Goal: Task Accomplishment & Management: Manage account settings

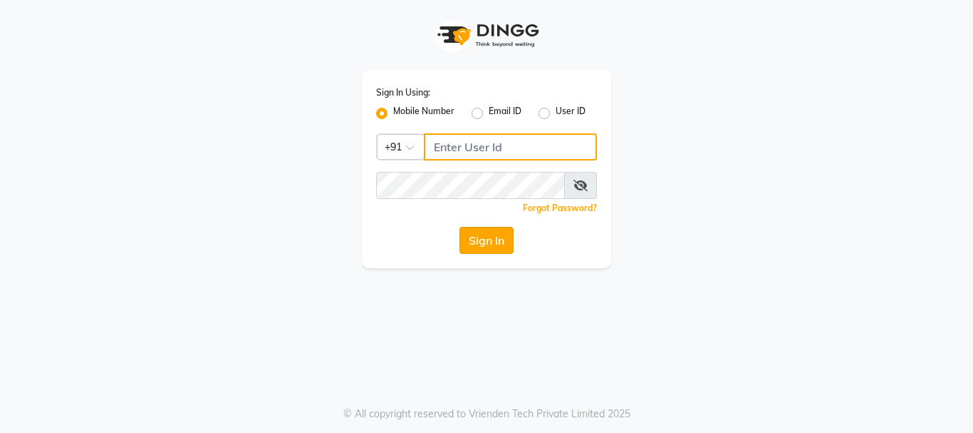
type input "9819816111"
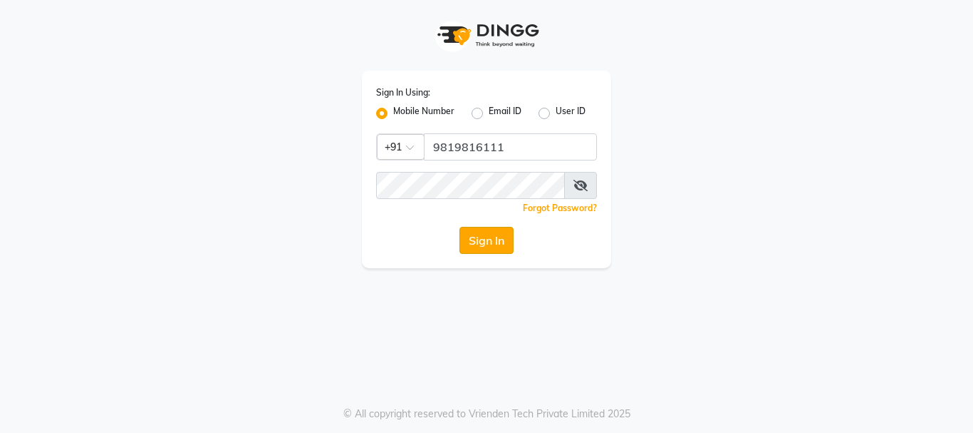
click at [477, 246] on button "Sign In" at bounding box center [487, 240] width 54 height 27
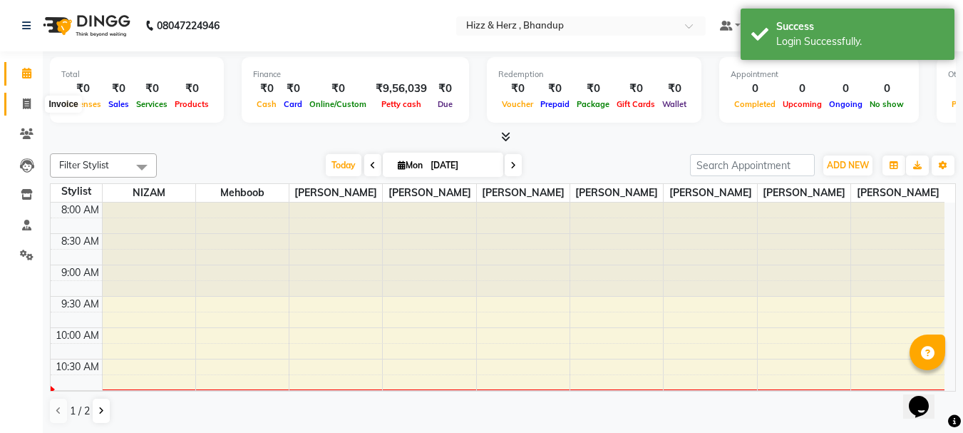
click at [26, 101] on icon at bounding box center [27, 103] width 8 height 11
select select "629"
select select "service"
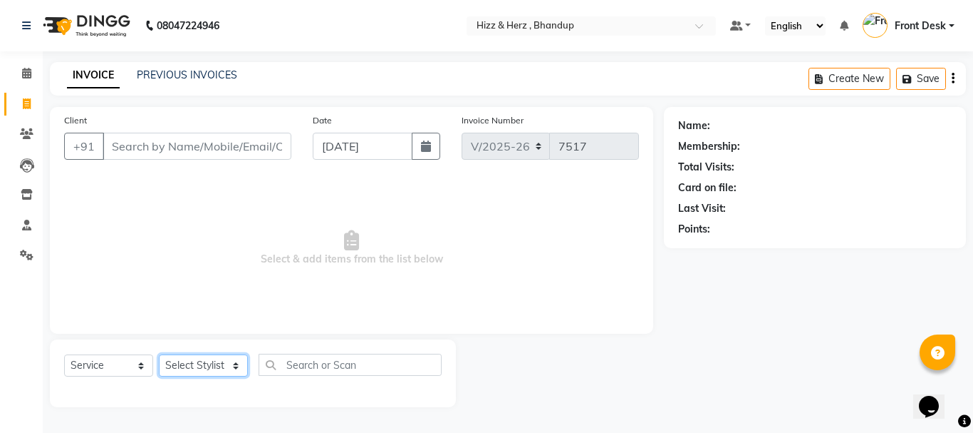
click at [216, 363] on select "Select Stylist Front Desk Gaurav Sharma HIZZ & HERZ 2 IRFAN AHMAD Jigna Goswami…" at bounding box center [203, 365] width 89 height 22
select select "26430"
click at [159, 354] on select "Select Stylist Front Desk Gaurav Sharma HIZZ & HERZ 2 IRFAN AHMAD Jigna Goswami…" at bounding box center [203, 365] width 89 height 22
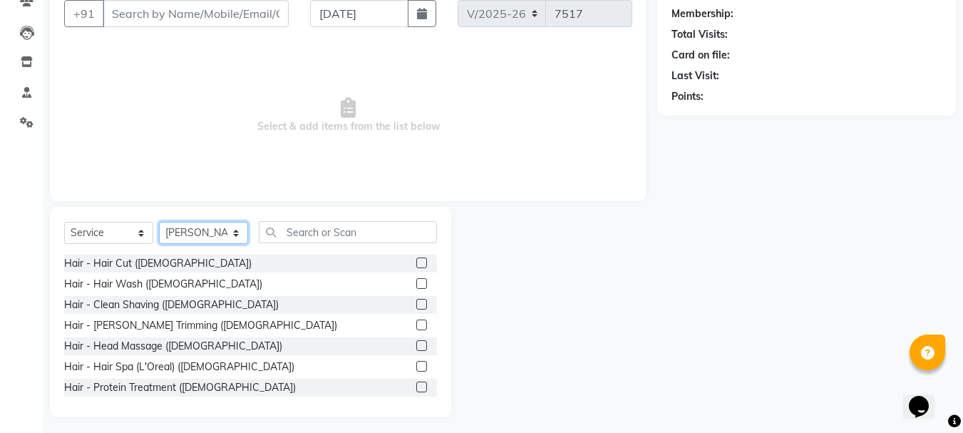
scroll to position [138, 0]
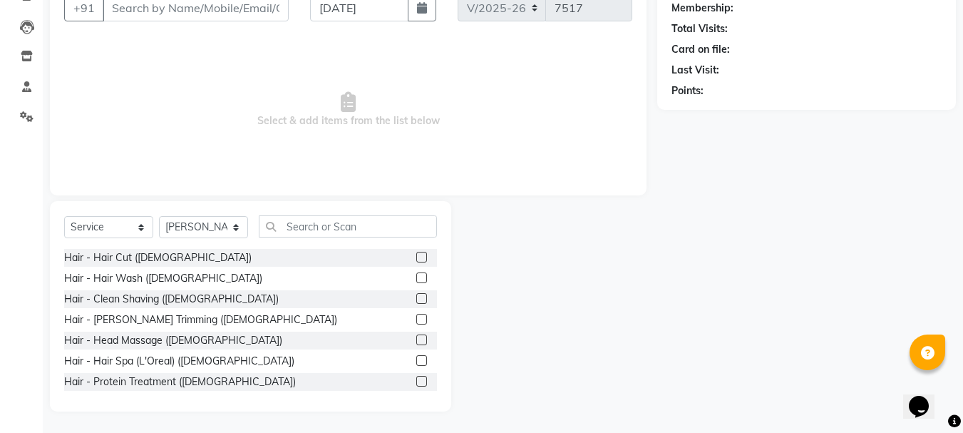
click at [416, 299] on label at bounding box center [421, 298] width 11 height 11
click at [416, 299] on input "checkbox" at bounding box center [420, 298] width 9 height 9
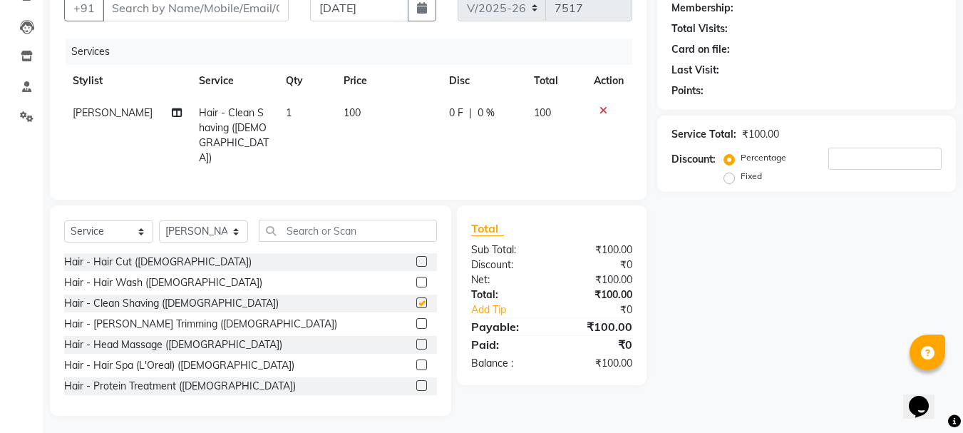
checkbox input "false"
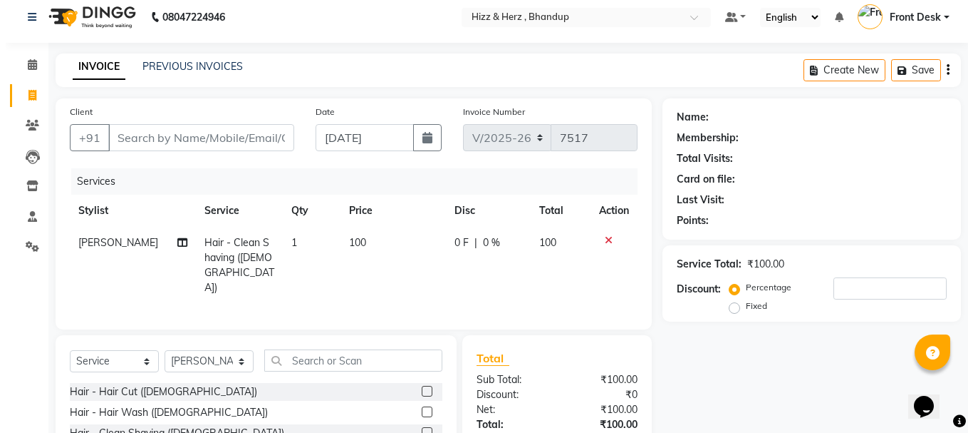
scroll to position [0, 0]
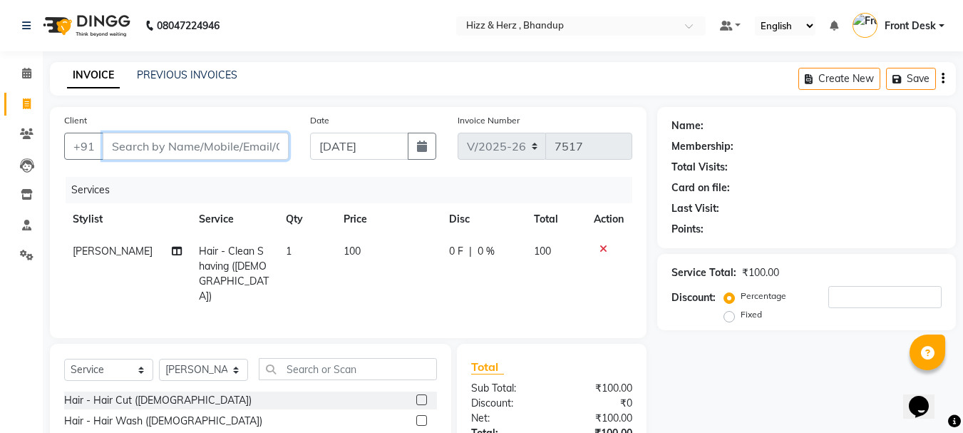
click at [239, 144] on input "Client" at bounding box center [196, 146] width 186 height 27
click at [238, 145] on input "Client" at bounding box center [196, 146] width 186 height 27
type input "8"
type input "0"
type input "8692988288"
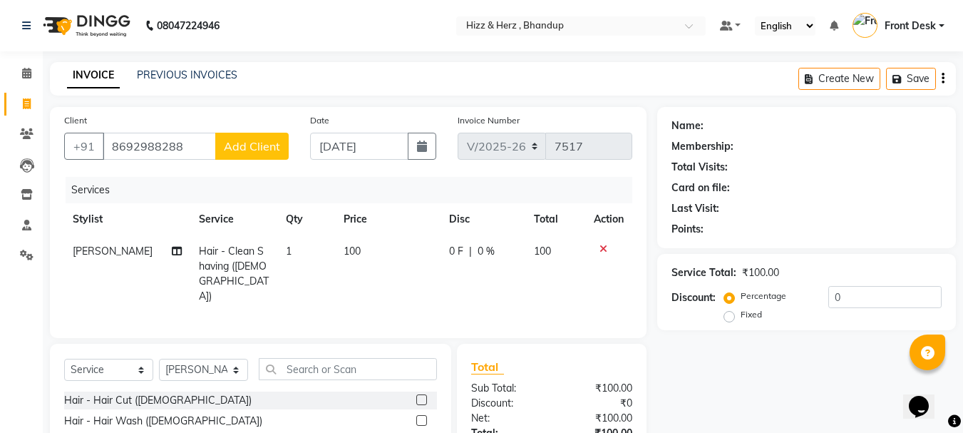
click at [237, 147] on span "Add Client" at bounding box center [252, 146] width 56 height 14
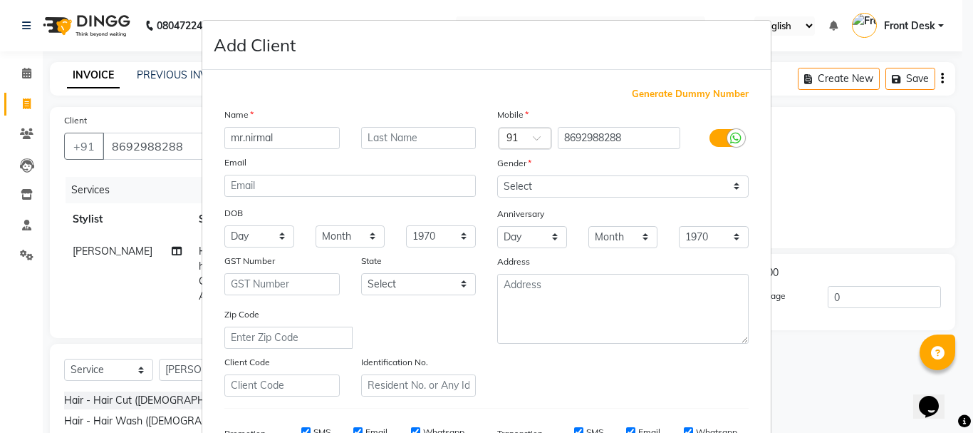
type input "mr.nirmal"
click at [434, 145] on input "text" at bounding box center [418, 138] width 115 height 22
type input "jain"
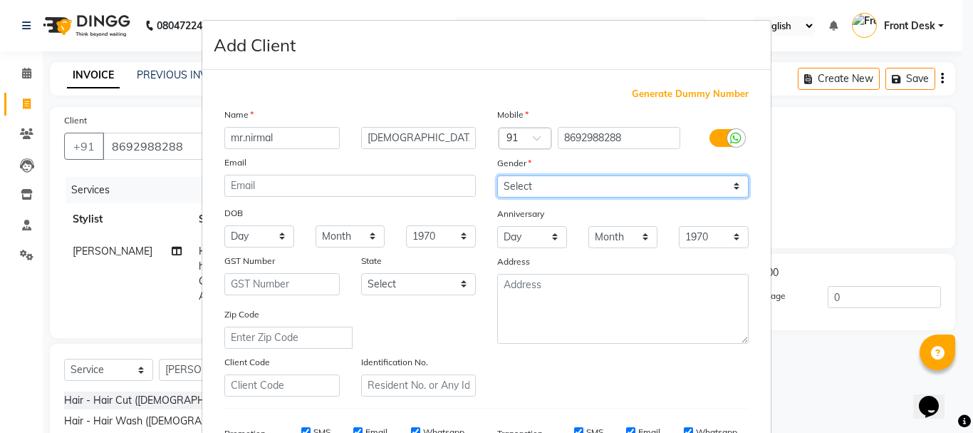
click at [519, 185] on select "Select Male Female Other Prefer Not To Say" at bounding box center [623, 186] width 252 height 22
select select "male"
click at [497, 175] on select "Select Male Female Other Prefer Not To Say" at bounding box center [623, 186] width 252 height 22
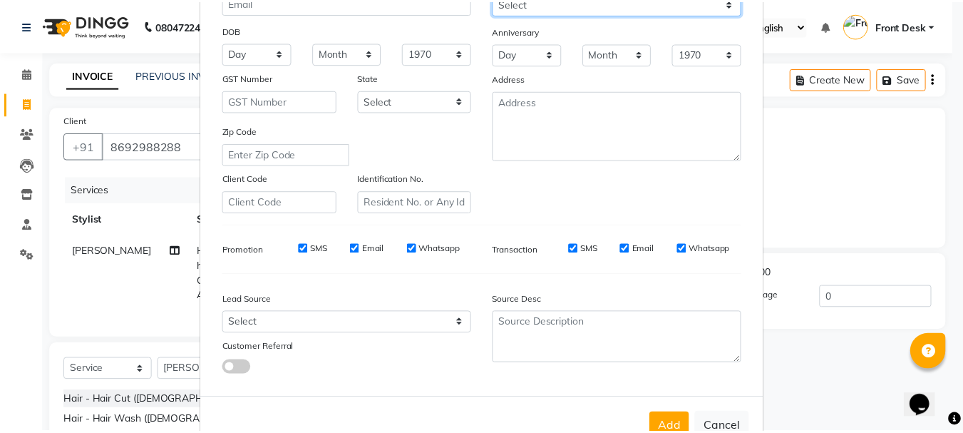
scroll to position [214, 0]
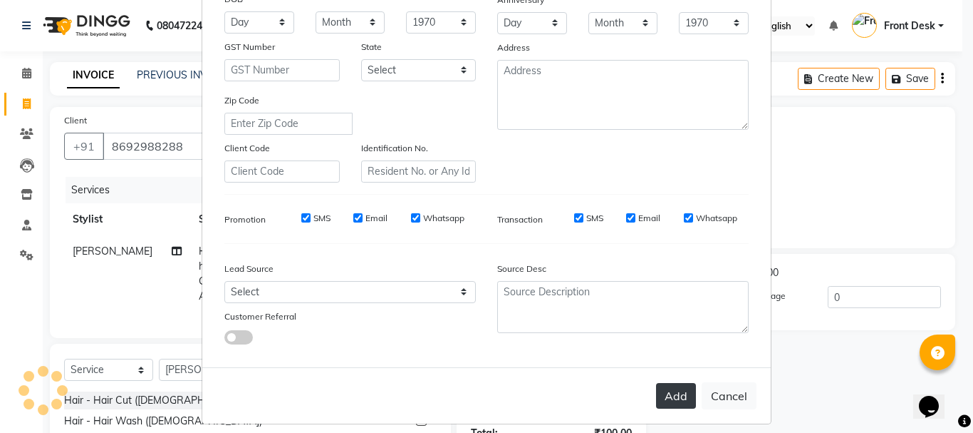
click at [656, 398] on button "Add" at bounding box center [676, 396] width 40 height 26
select select
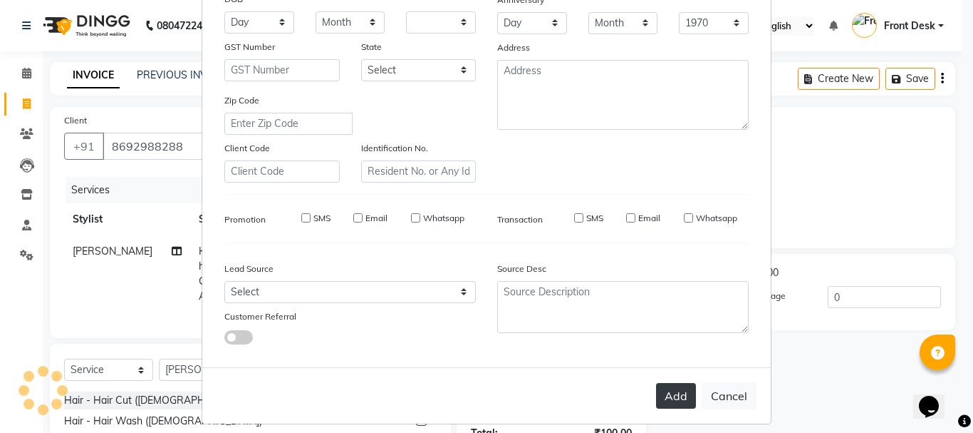
select select
checkbox input "false"
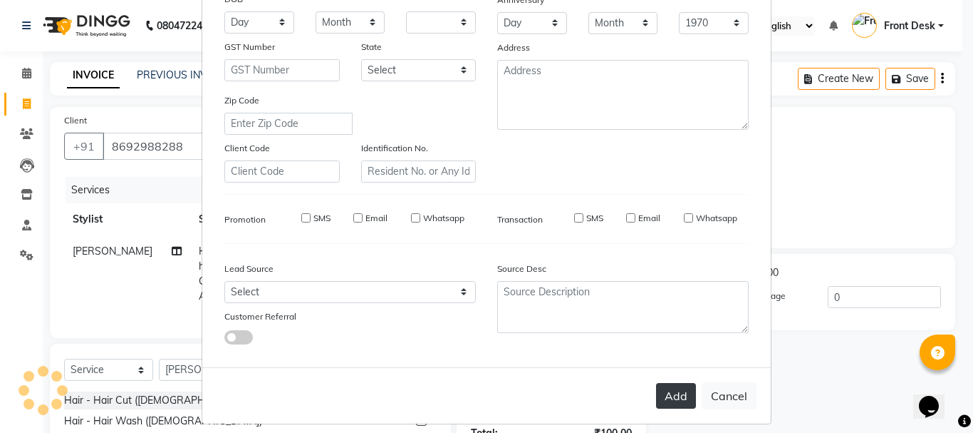
checkbox input "false"
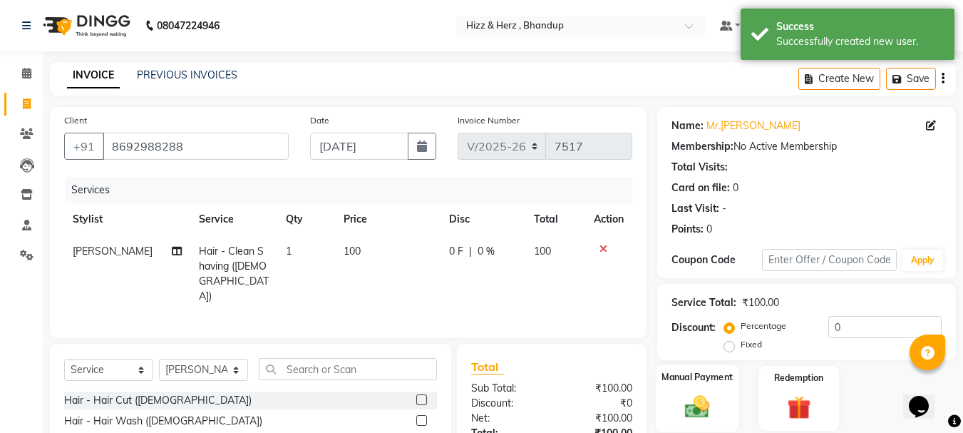
drag, startPoint x: 691, startPoint y: 401, endPoint x: 705, endPoint y: 390, distance: 17.7
click at [692, 402] on img at bounding box center [697, 406] width 40 height 29
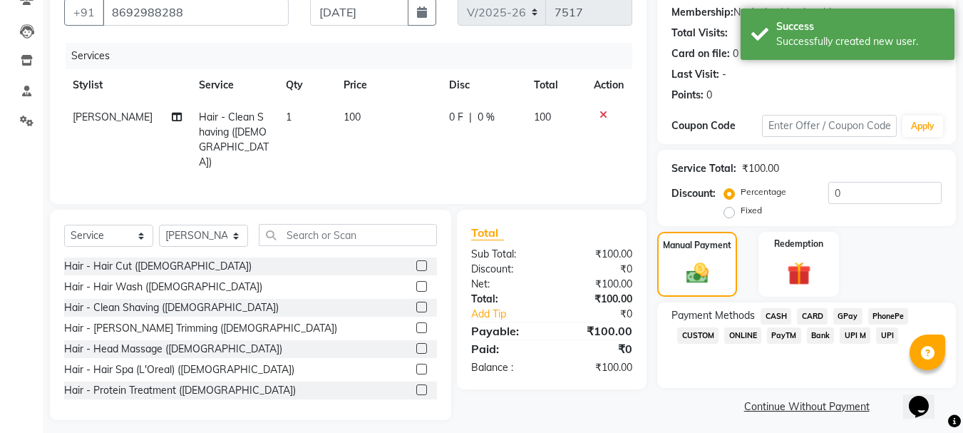
scroll to position [140, 0]
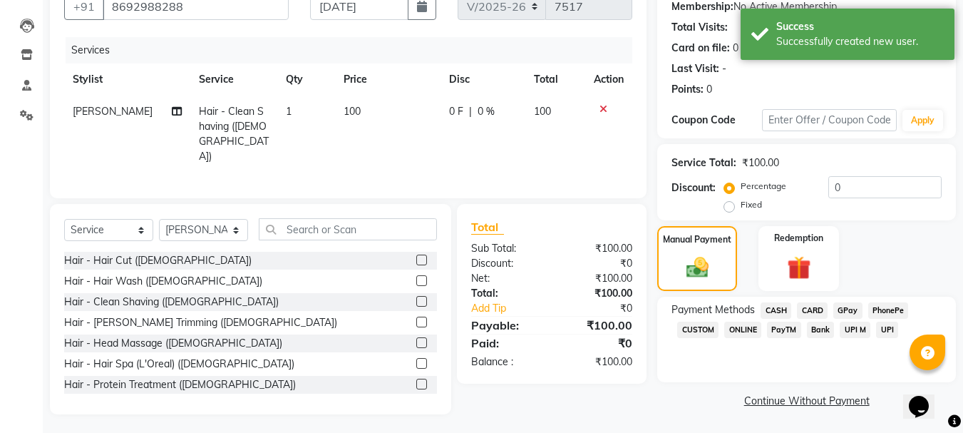
click at [777, 308] on span "CASH" at bounding box center [775, 310] width 31 height 16
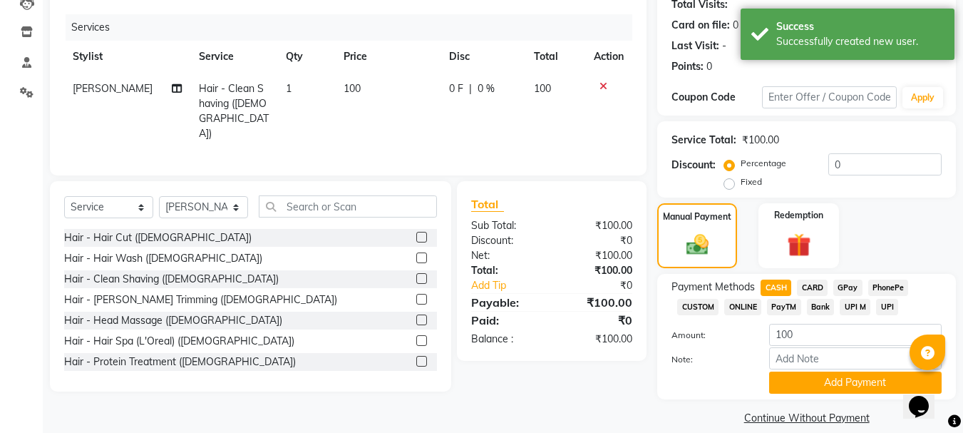
scroll to position [180, 0]
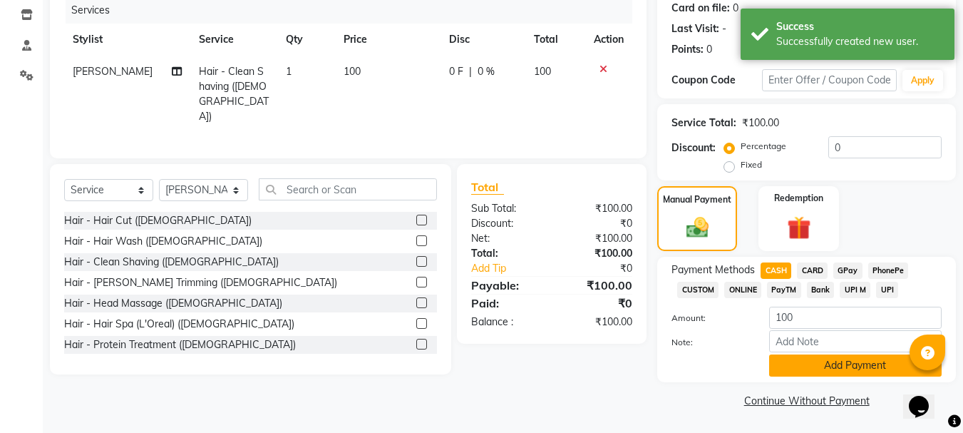
click at [847, 362] on button "Add Payment" at bounding box center [855, 365] width 172 height 22
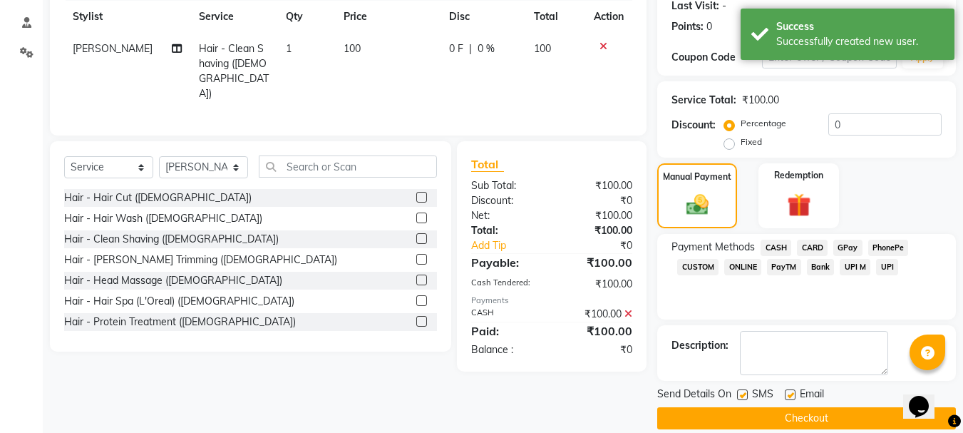
scroll to position [220, 0]
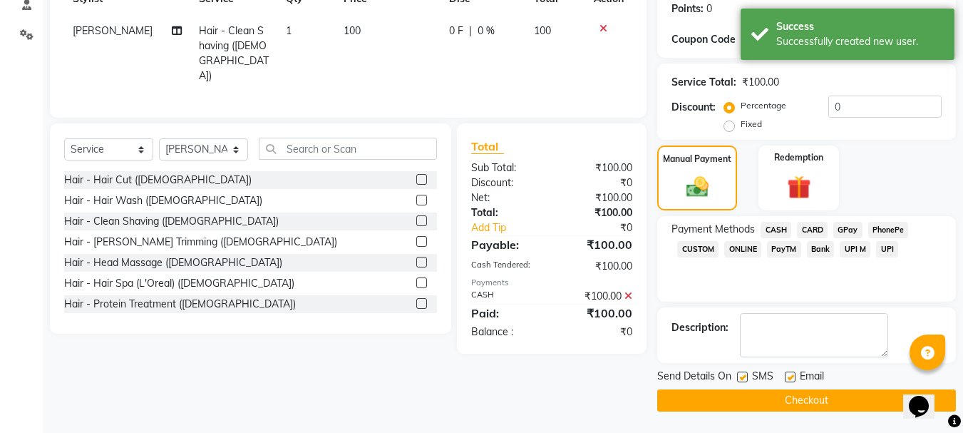
click at [857, 391] on button "Checkout" at bounding box center [806, 400] width 299 height 22
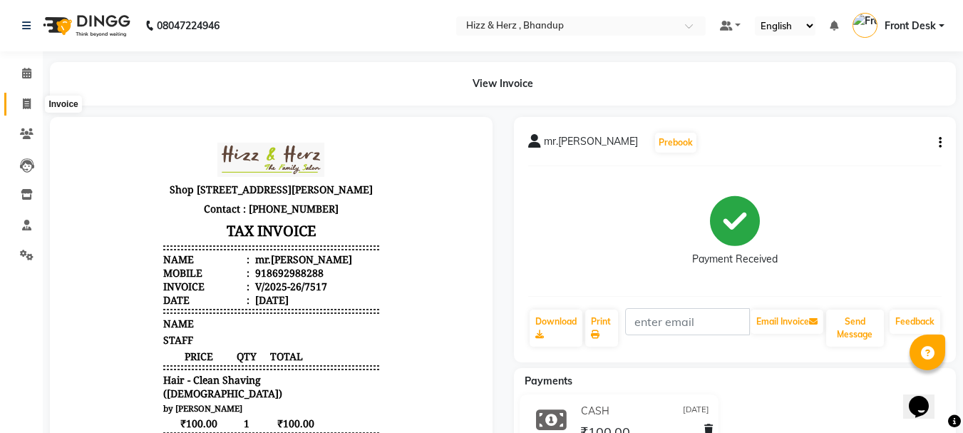
drag, startPoint x: 24, startPoint y: 107, endPoint x: 31, endPoint y: 100, distance: 10.1
click at [26, 105] on icon at bounding box center [27, 103] width 8 height 11
select select "629"
select select "service"
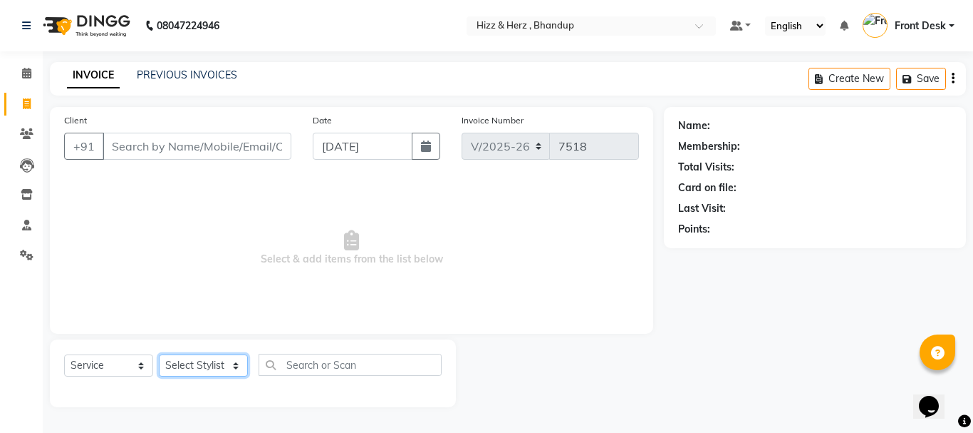
click at [213, 371] on select "Select Stylist Front Desk [PERSON_NAME] HIZZ & HERZ 2 [PERSON_NAME] [PERSON_NAM…" at bounding box center [203, 365] width 89 height 22
click at [215, 365] on select "Select Stylist Front Desk [PERSON_NAME] HIZZ & HERZ 2 [PERSON_NAME] [PERSON_NAM…" at bounding box center [203, 365] width 89 height 22
select select "82789"
click at [159, 354] on select "Select Stylist Front Desk [PERSON_NAME] HIZZ & HERZ 2 [PERSON_NAME] [PERSON_NAM…" at bounding box center [203, 365] width 89 height 22
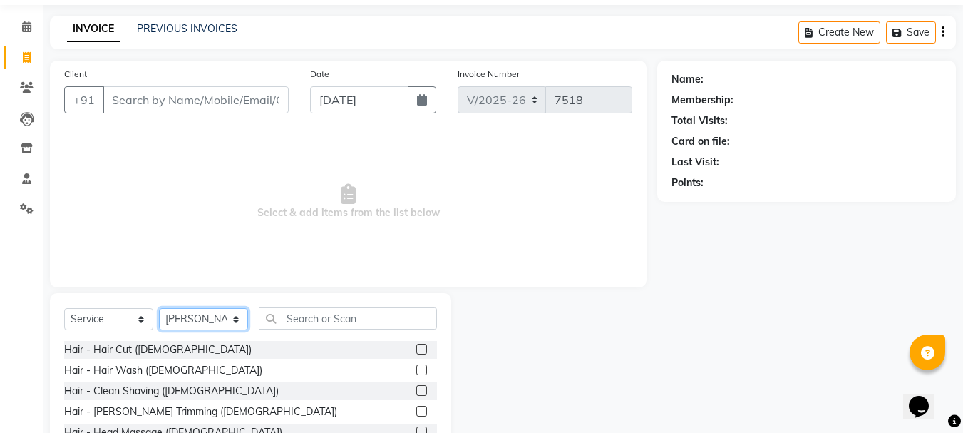
scroll to position [138, 0]
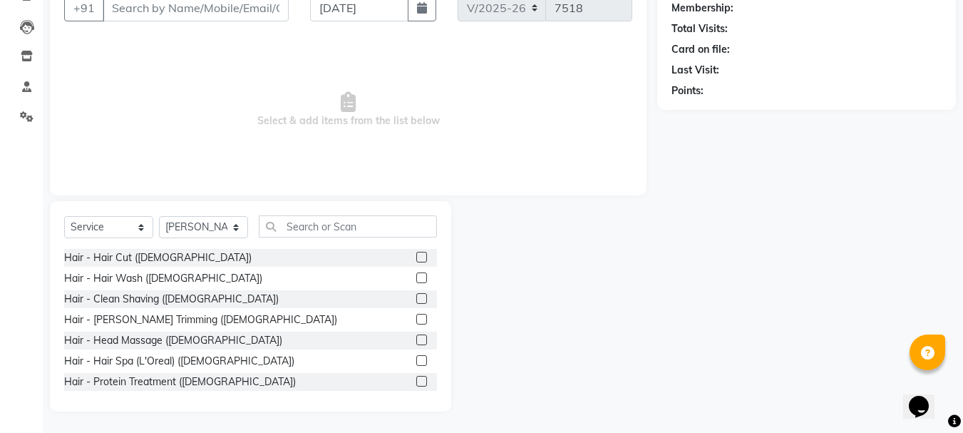
click at [416, 292] on div at bounding box center [426, 299] width 21 height 18
click at [399, 290] on div "Hair - Clean Shaving ([DEMOGRAPHIC_DATA])" at bounding box center [250, 299] width 373 height 18
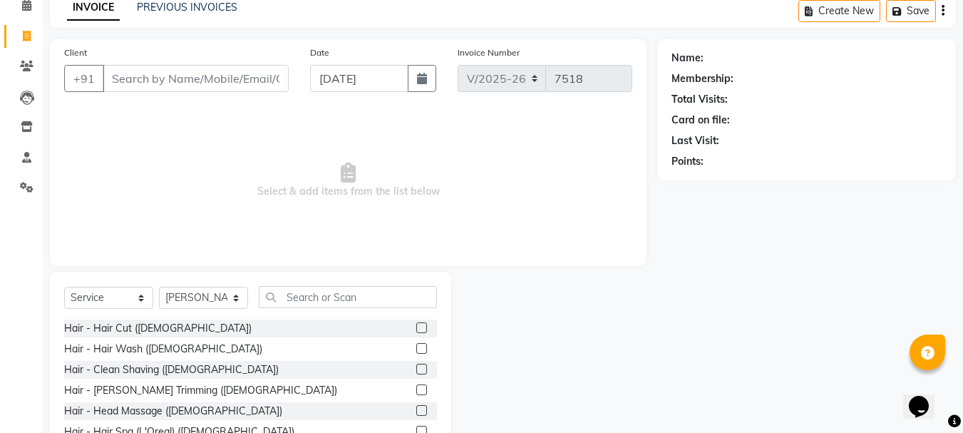
scroll to position [67, 0]
click at [416, 366] on label at bounding box center [421, 369] width 11 height 11
click at [416, 366] on input "checkbox" at bounding box center [420, 370] width 9 height 9
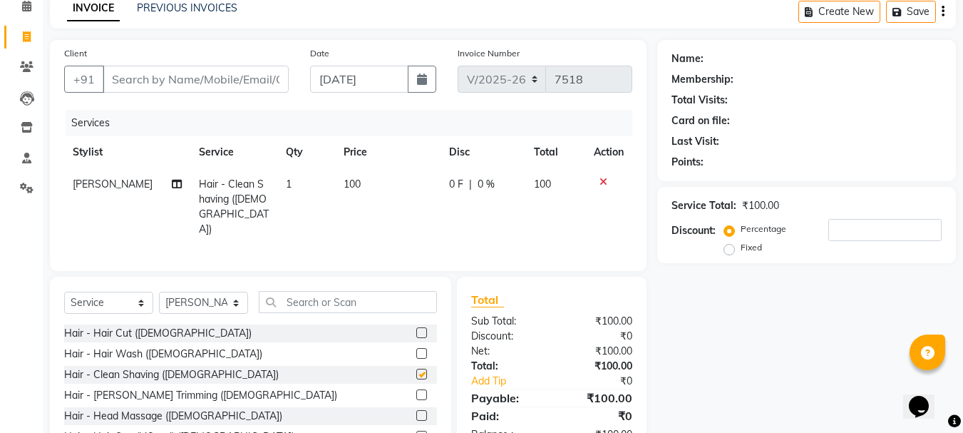
checkbox input "false"
click at [214, 81] on input "Client" at bounding box center [196, 79] width 186 height 27
type input "h"
type input "0"
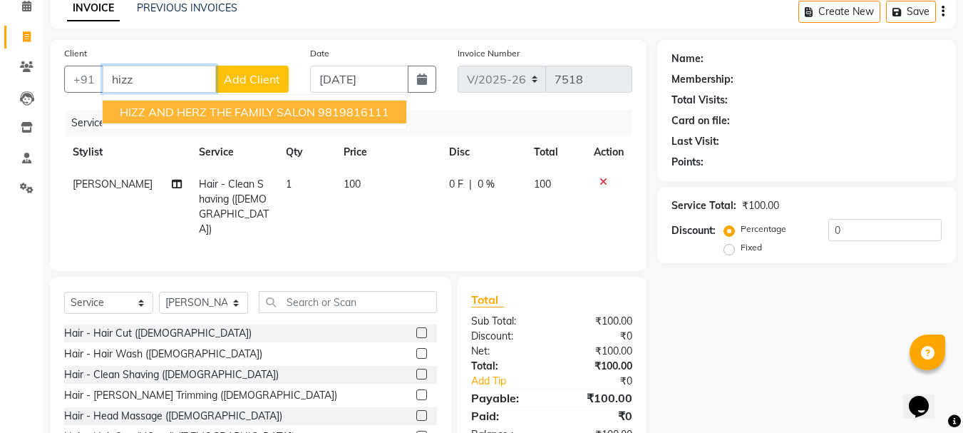
click at [252, 115] on span "HIZZ AND HERZ THE FAMILY SALON" at bounding box center [217, 112] width 195 height 14
type input "9819816111"
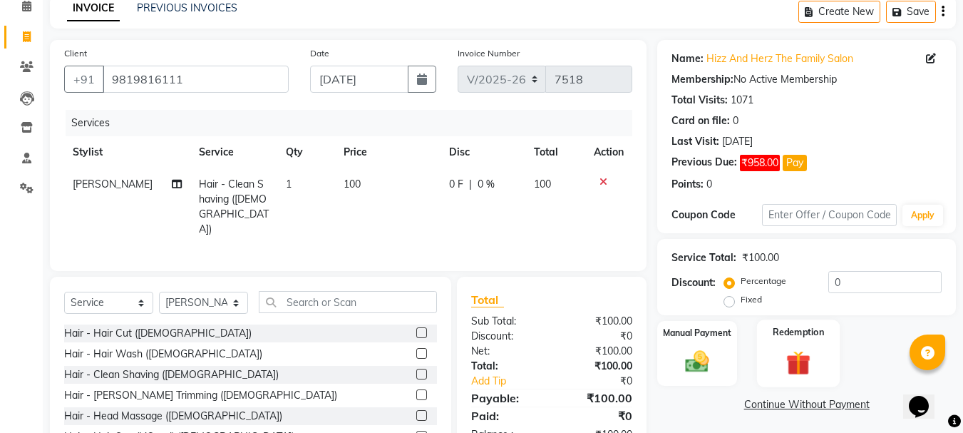
scroll to position [138, 0]
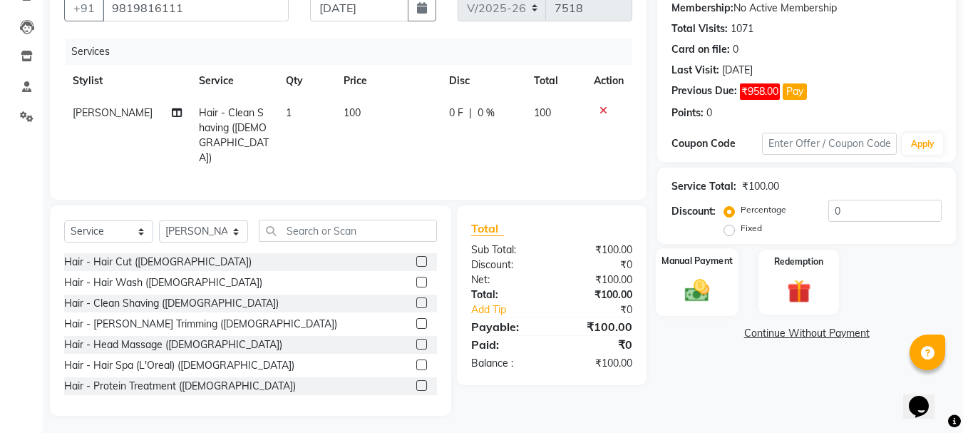
click at [705, 296] on img at bounding box center [697, 290] width 40 height 29
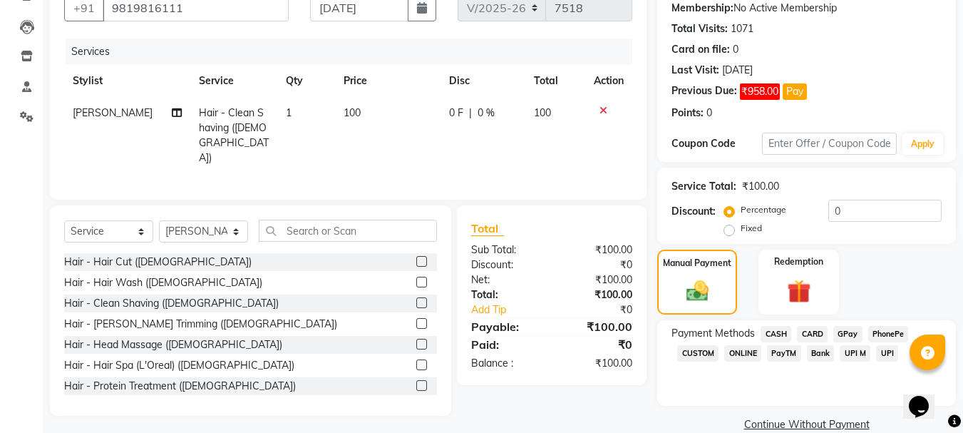
click at [780, 333] on span "CASH" at bounding box center [775, 334] width 31 height 16
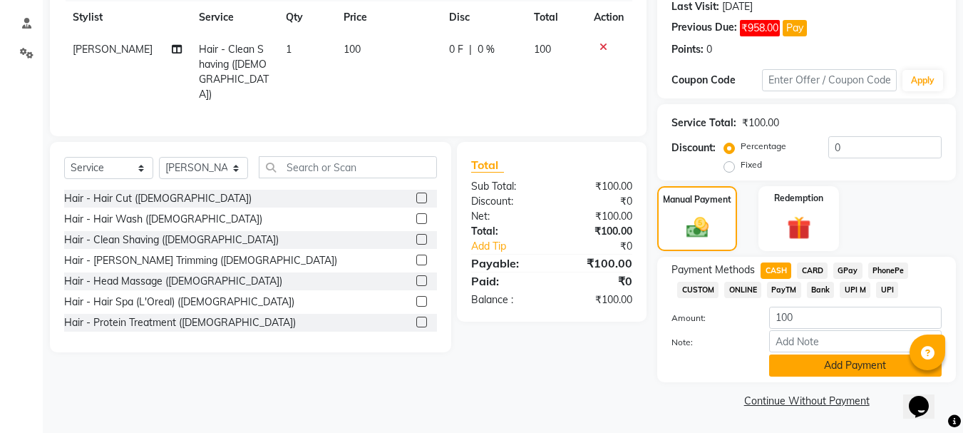
click at [805, 366] on button "Add Payment" at bounding box center [855, 365] width 172 height 22
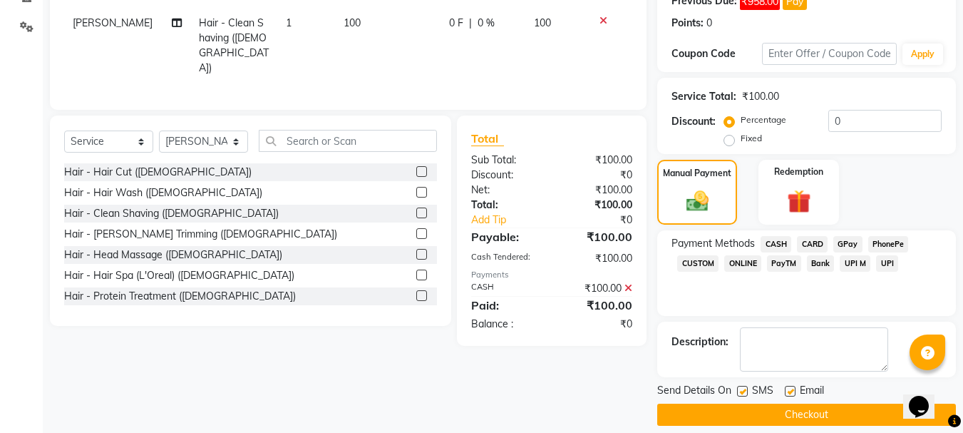
scroll to position [242, 0]
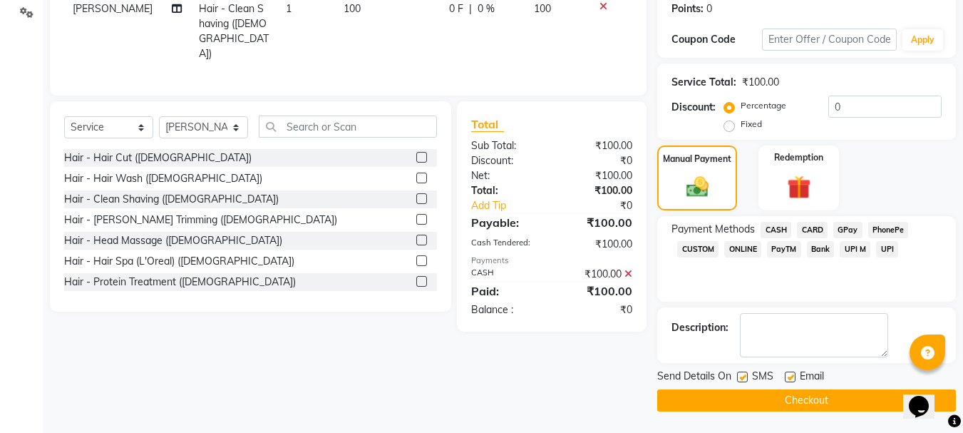
click at [814, 401] on button "Checkout" at bounding box center [806, 400] width 299 height 22
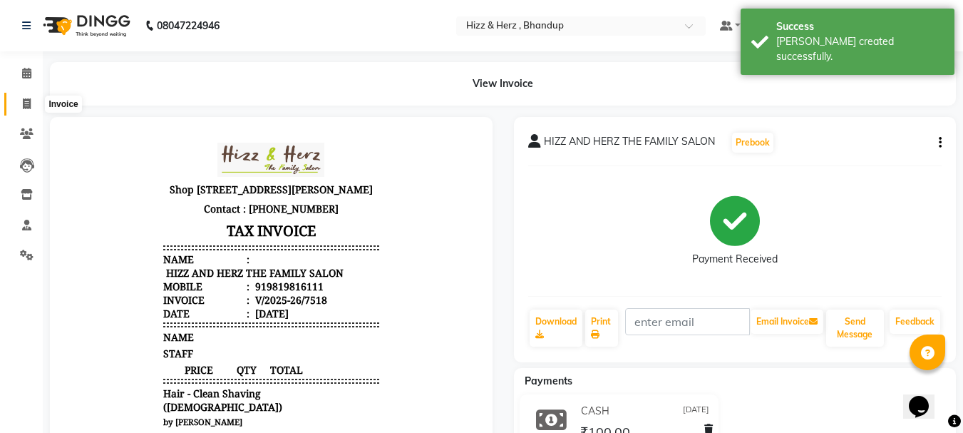
drag, startPoint x: 28, startPoint y: 110, endPoint x: 35, endPoint y: 103, distance: 10.1
click at [28, 109] on span at bounding box center [26, 104] width 25 height 16
select select "service"
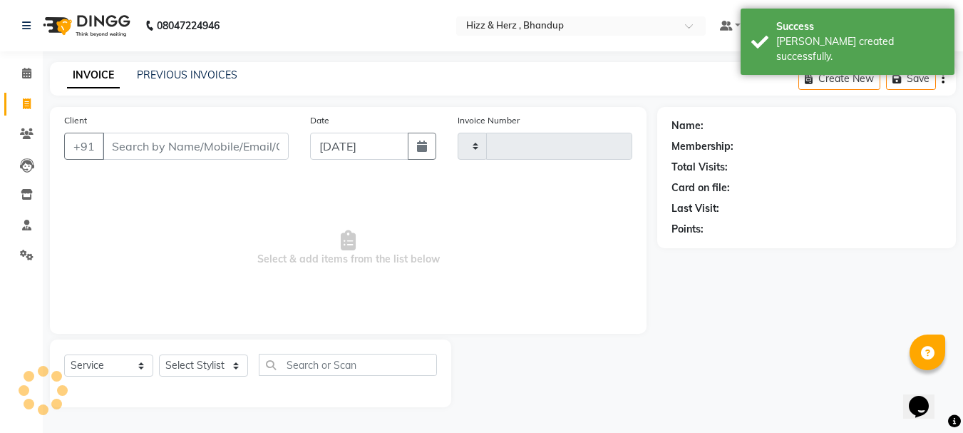
type input "7519"
select select "629"
click at [180, 73] on link "PREVIOUS INVOICES" at bounding box center [187, 74] width 100 height 13
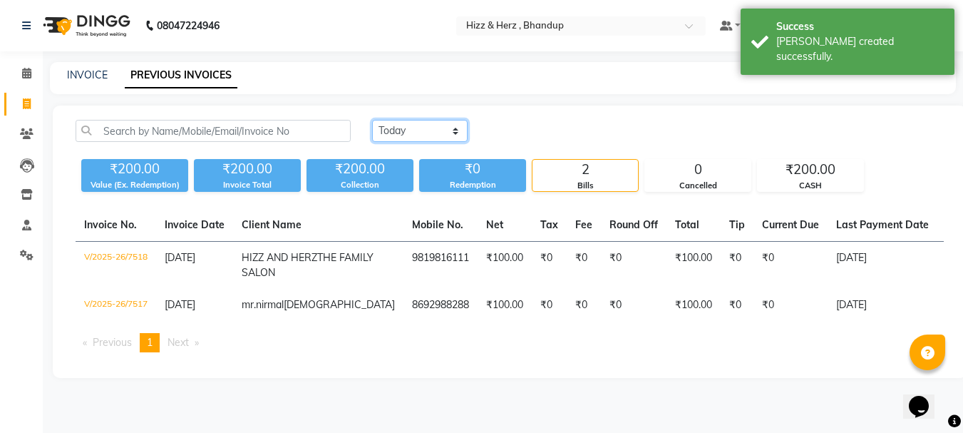
click at [430, 133] on select "Today Yesterday Custom Range" at bounding box center [419, 131] width 95 height 22
select select "range"
click at [372, 120] on select "Today Yesterday Custom Range" at bounding box center [419, 131] width 95 height 22
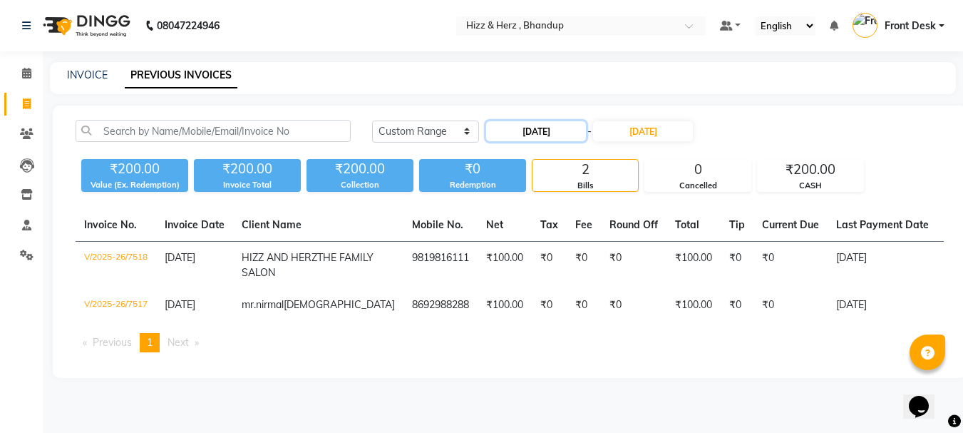
click at [534, 131] on input "[DATE]" at bounding box center [536, 131] width 100 height 20
select select "9"
select select "2025"
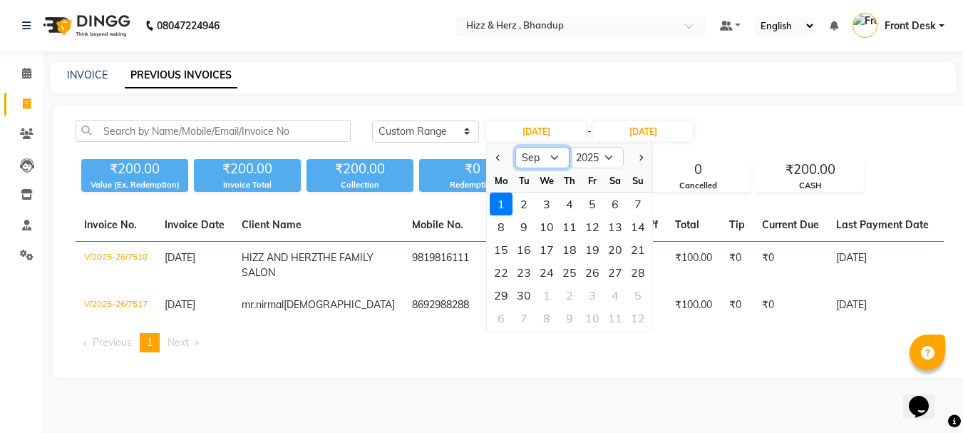
click at [556, 159] on select "Jan Feb Mar Apr May Jun Jul Aug Sep Oct Nov Dec" at bounding box center [542, 157] width 54 height 21
select select "8"
click at [515, 147] on select "Jan Feb Mar Apr May Jun Jul Aug Sep Oct Nov Dec" at bounding box center [542, 157] width 54 height 21
click at [614, 295] on div "30" at bounding box center [615, 295] width 23 height 23
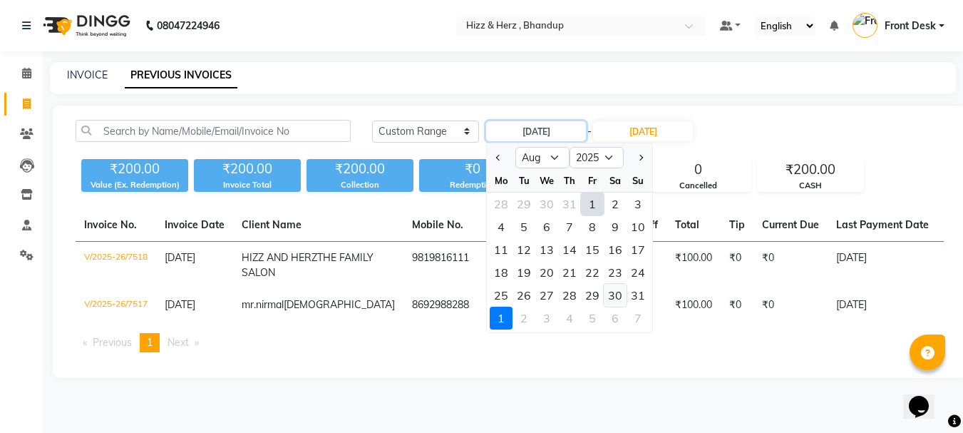
type input "30-08-2025"
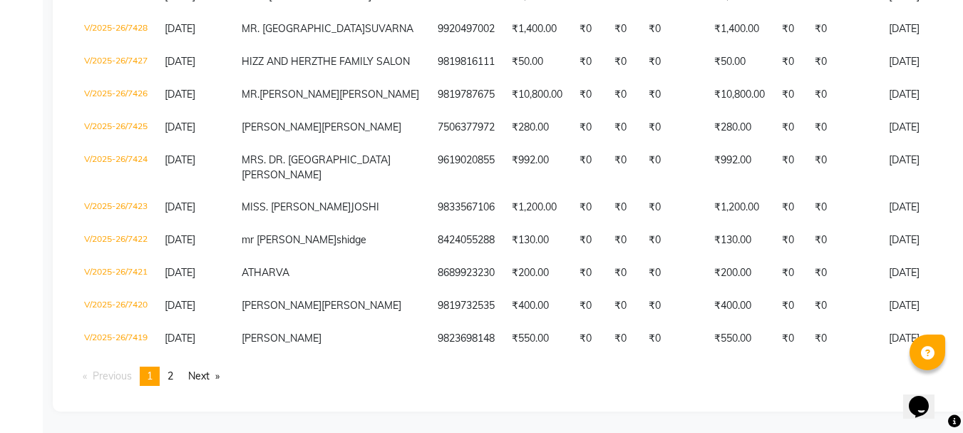
scroll to position [4392, 0]
click at [173, 369] on span "2" at bounding box center [170, 375] width 6 height 13
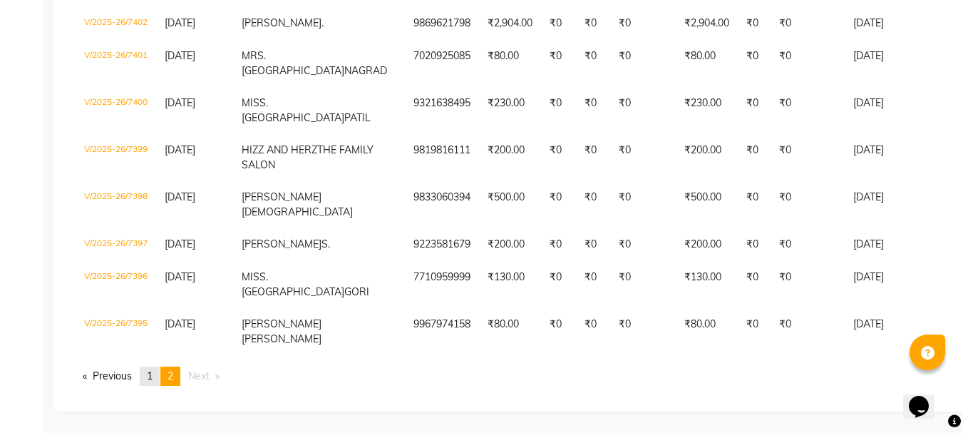
click at [160, 378] on link "page 1" at bounding box center [150, 375] width 20 height 19
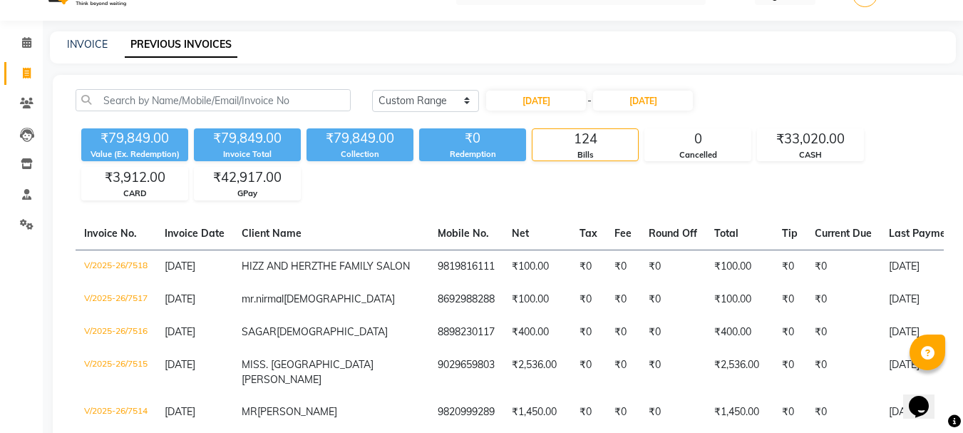
scroll to position [0, 0]
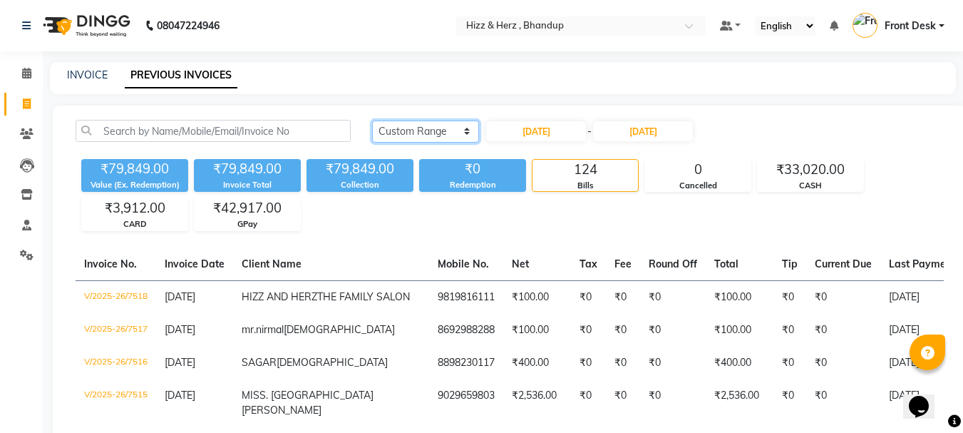
click at [407, 133] on select "Today Yesterday Custom Range" at bounding box center [425, 131] width 107 height 22
click at [372, 120] on select "Today Yesterday Custom Range" at bounding box center [425, 131] width 107 height 22
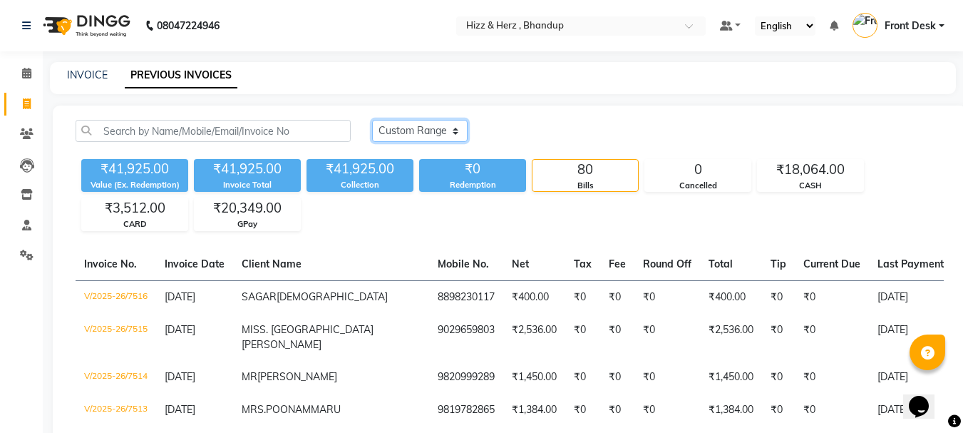
click at [423, 133] on select "Today Yesterday Custom Range" at bounding box center [419, 131] width 95 height 22
click at [452, 133] on select "Today Yesterday Custom Range" at bounding box center [419, 131] width 95 height 22
select select "range"
click at [372, 120] on select "Today Yesterday Custom Range" at bounding box center [419, 131] width 95 height 22
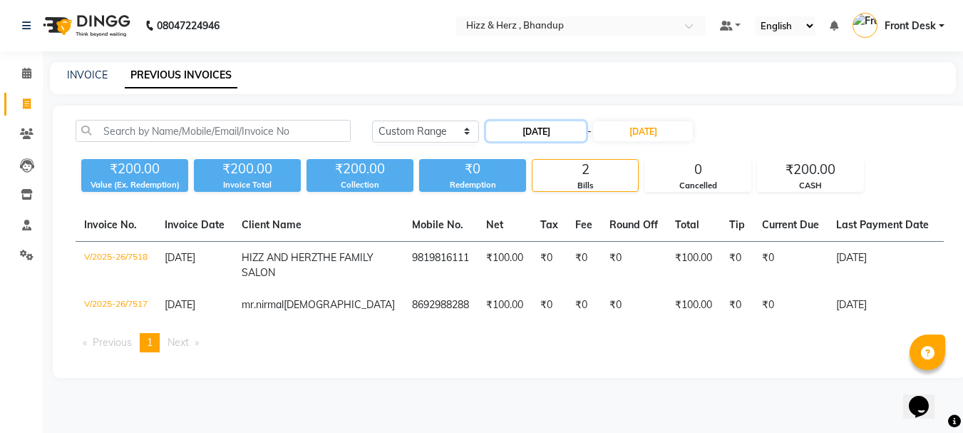
click at [524, 132] on input "[DATE]" at bounding box center [536, 131] width 100 height 20
select select "9"
select select "2025"
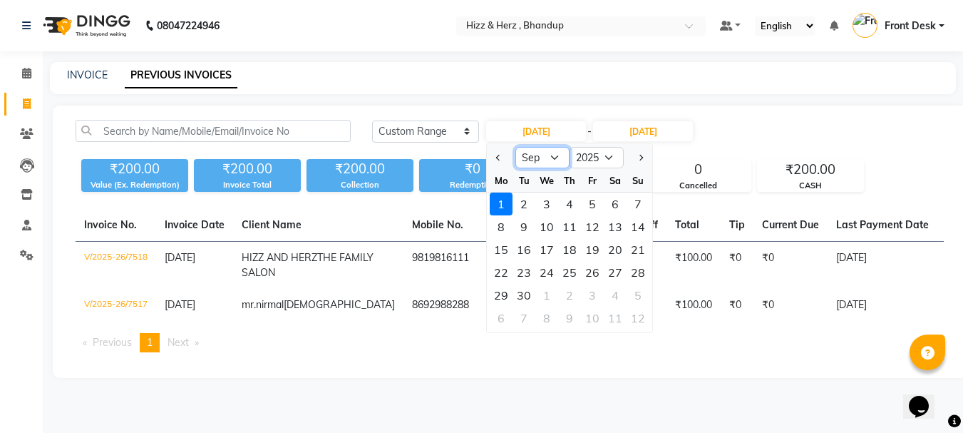
click at [547, 154] on select "Jan Feb Mar Apr May Jun Jul Aug Sep Oct Nov Dec" at bounding box center [542, 157] width 54 height 21
click at [495, 155] on button "Previous month" at bounding box center [498, 157] width 12 height 23
select select "8"
click at [615, 296] on div "30" at bounding box center [615, 295] width 23 height 23
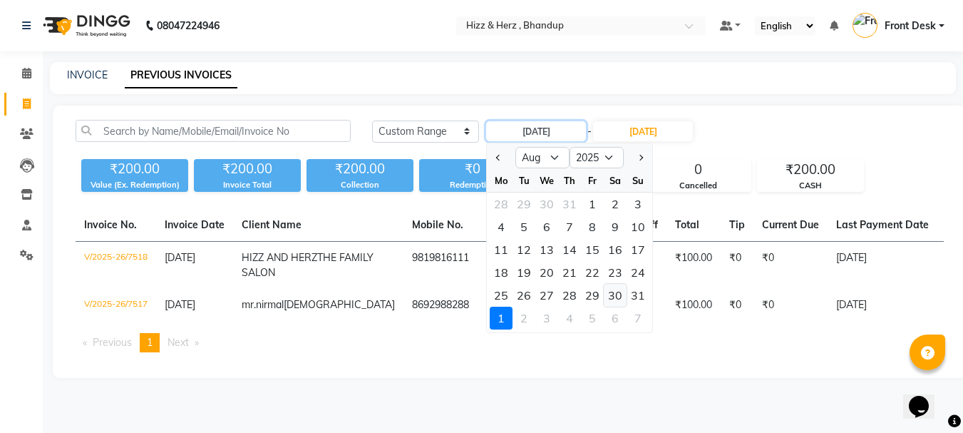
type input "30-08-2025"
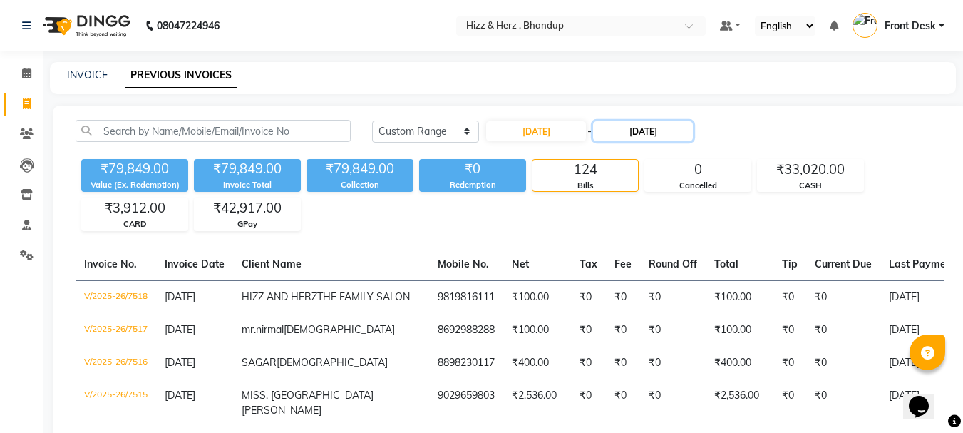
click at [633, 138] on input "[DATE]" at bounding box center [643, 131] width 100 height 20
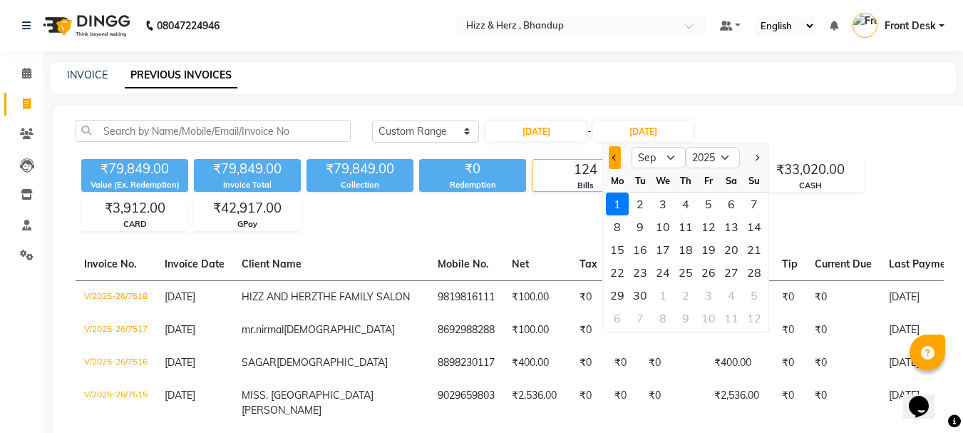
click at [617, 167] on button "Previous month" at bounding box center [615, 157] width 12 height 23
select select "8"
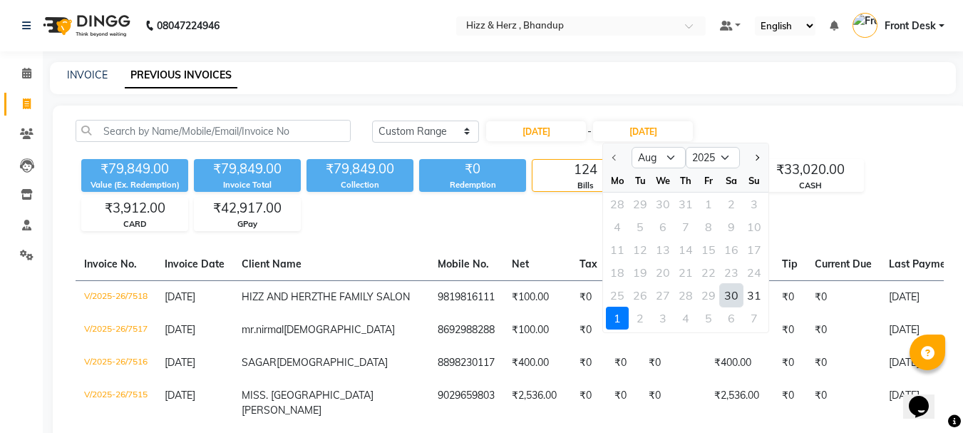
click at [731, 290] on div "30" at bounding box center [731, 295] width 23 height 23
type input "30-08-2025"
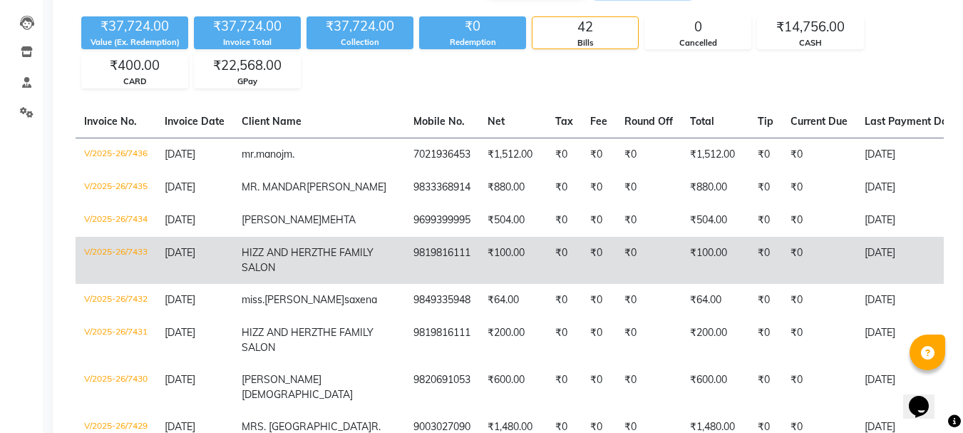
scroll to position [71, 0]
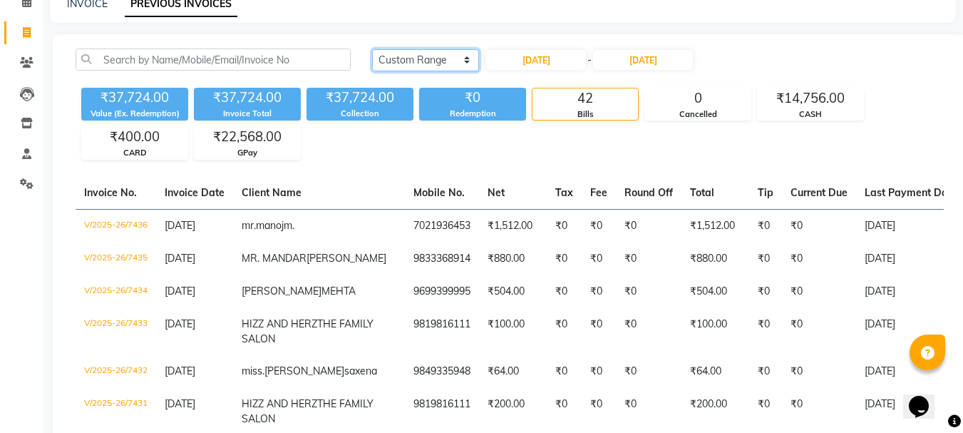
drag, startPoint x: 448, startPoint y: 61, endPoint x: 435, endPoint y: 57, distance: 12.6
click at [438, 58] on select "Today Yesterday Custom Range" at bounding box center [425, 60] width 107 height 22
click at [372, 49] on select "Today Yesterday Custom Range" at bounding box center [425, 60] width 107 height 22
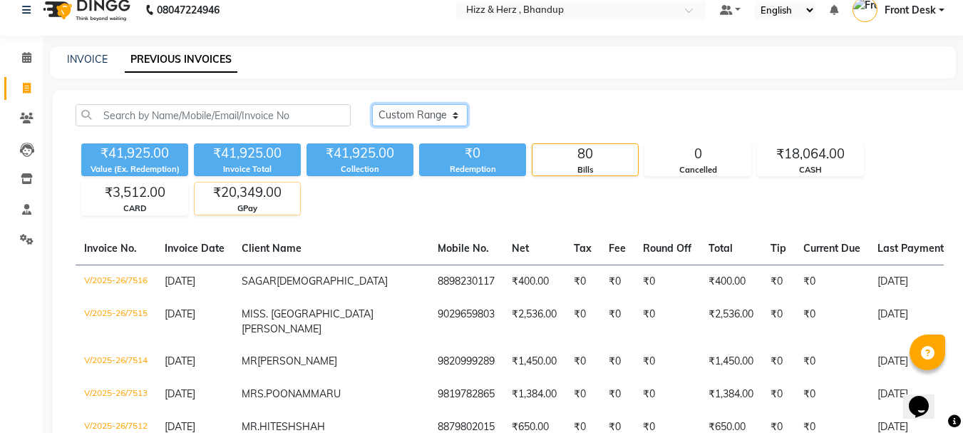
scroll to position [0, 0]
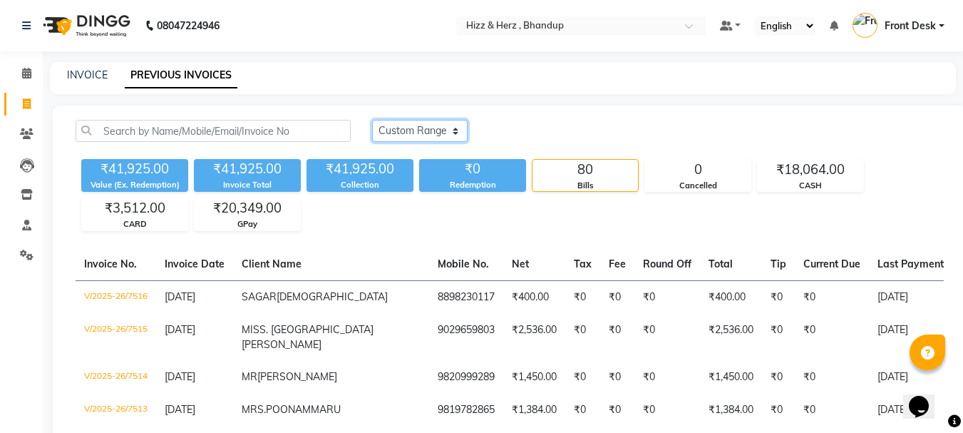
click at [395, 135] on select "Today Yesterday Custom Range" at bounding box center [419, 131] width 95 height 22
select select "today"
click at [372, 120] on select "Today Yesterday Custom Range" at bounding box center [419, 131] width 95 height 22
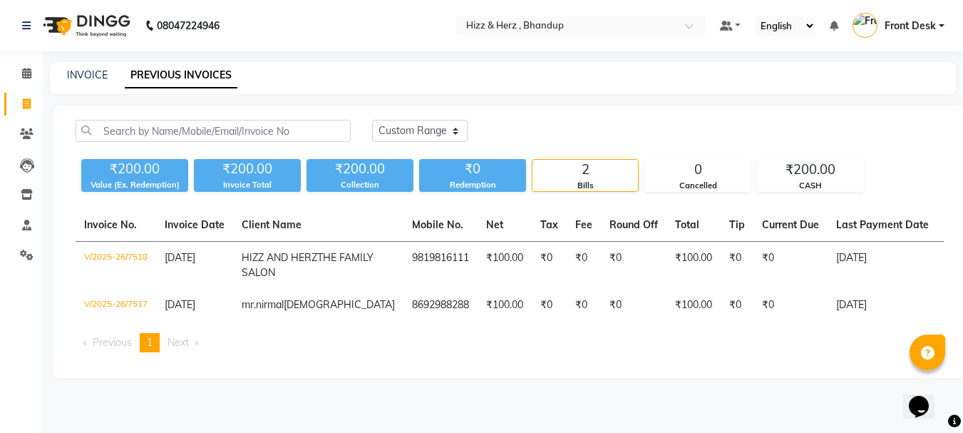
click at [99, 67] on div "INVOICE PREVIOUS INVOICES" at bounding box center [503, 78] width 906 height 32
click at [100, 71] on link "INVOICE" at bounding box center [87, 74] width 41 height 13
select select "629"
select select "service"
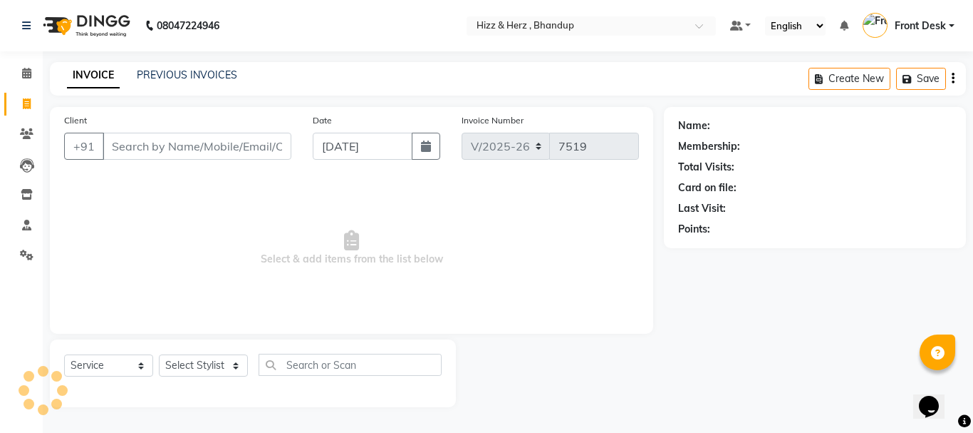
click at [238, 146] on input "Client" at bounding box center [197, 146] width 189 height 27
click at [215, 364] on select "Select Stylist Front Desk [PERSON_NAME] HIZZ & HERZ 2 [PERSON_NAME] [PERSON_NAM…" at bounding box center [203, 365] width 89 height 22
select select "11514"
click at [159, 354] on select "Select Stylist Front Desk [PERSON_NAME] HIZZ & HERZ 2 [PERSON_NAME] [PERSON_NAM…" at bounding box center [203, 365] width 89 height 22
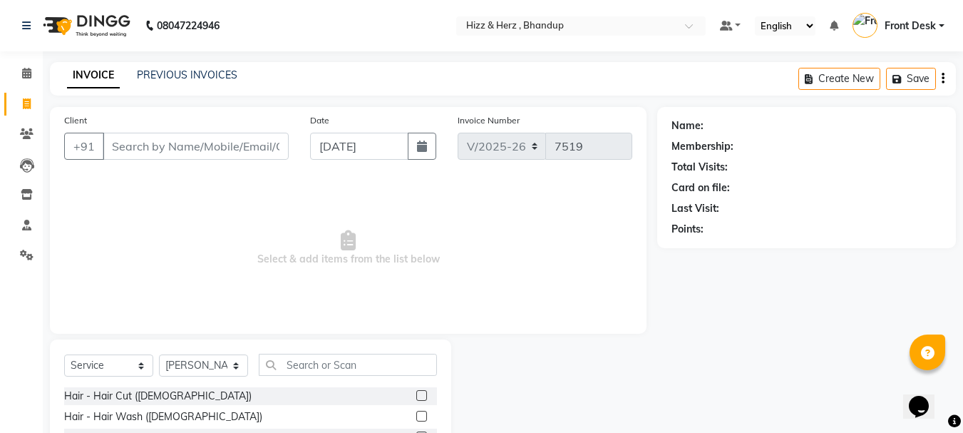
click at [416, 397] on label at bounding box center [421, 395] width 11 height 11
click at [416, 397] on input "checkbox" at bounding box center [420, 395] width 9 height 9
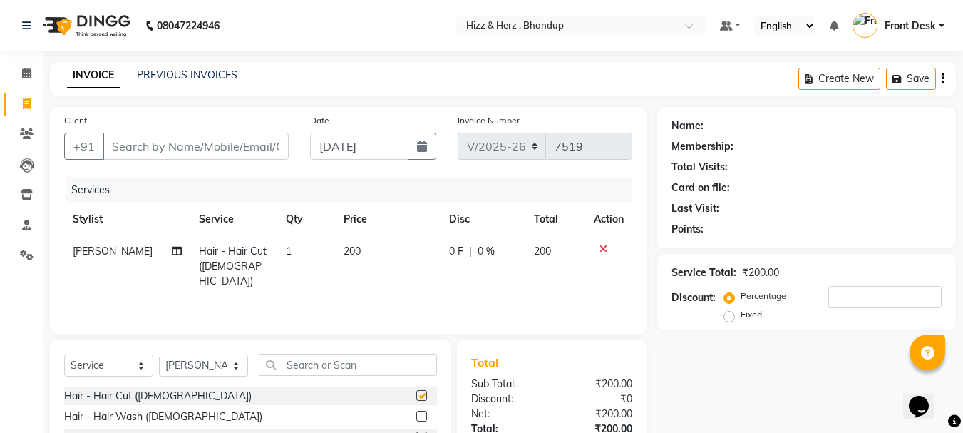
checkbox input "false"
click at [227, 148] on input "Client" at bounding box center [196, 146] width 186 height 27
type input "8"
type input "0"
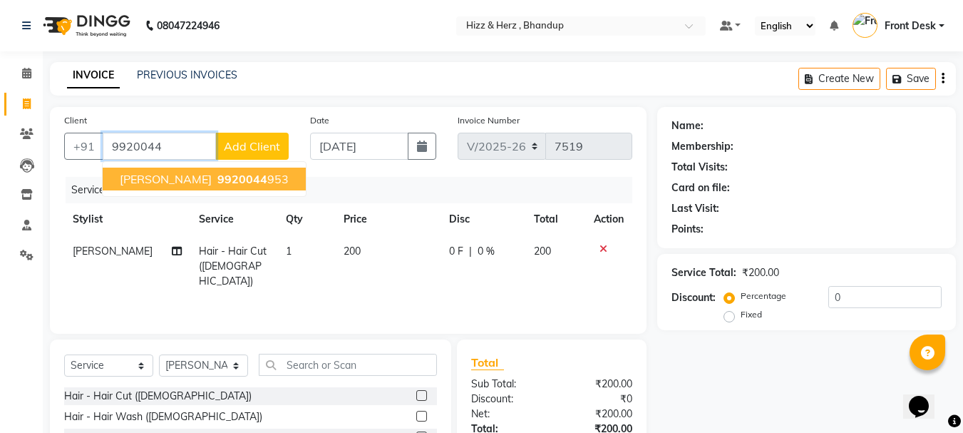
click at [212, 173] on span "MISS. KHUSHBOO SRIVASTAV" at bounding box center [166, 179] width 92 height 14
type input "9920044953"
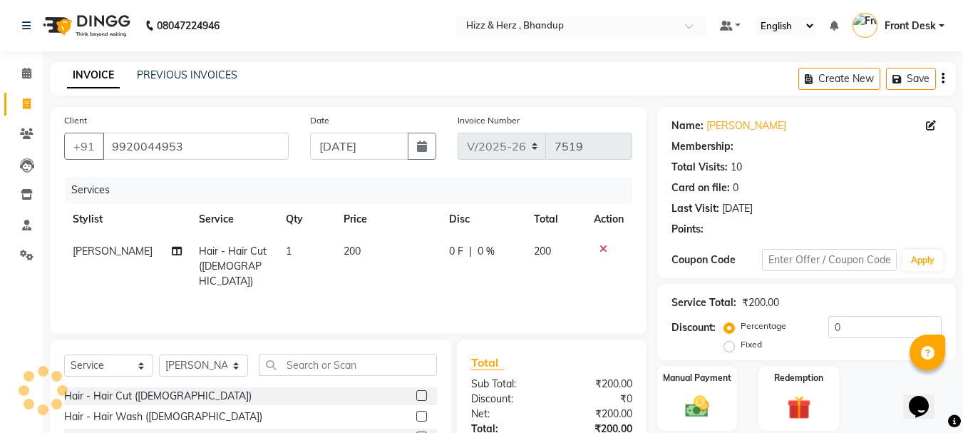
type input "20"
select select "1: Object"
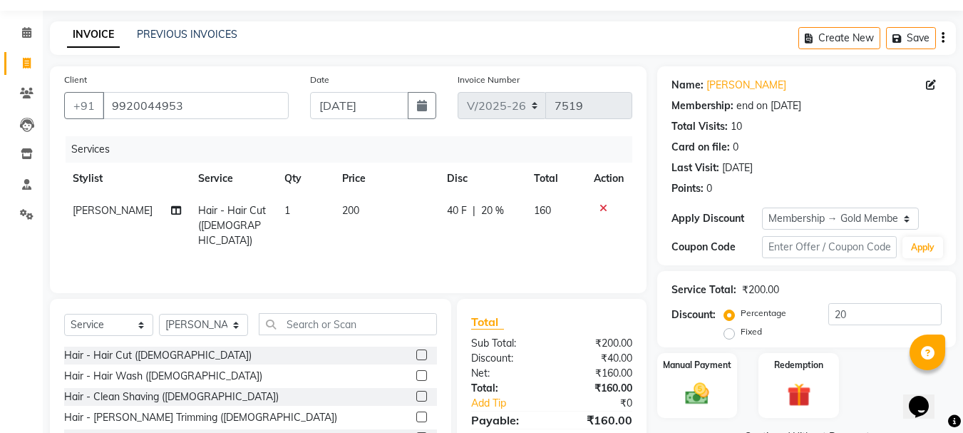
scroll to position [138, 0]
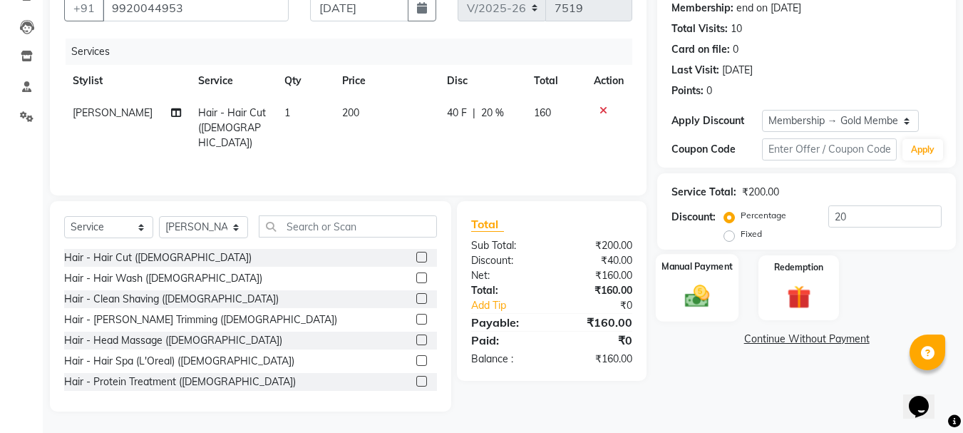
click at [688, 296] on img at bounding box center [697, 295] width 40 height 29
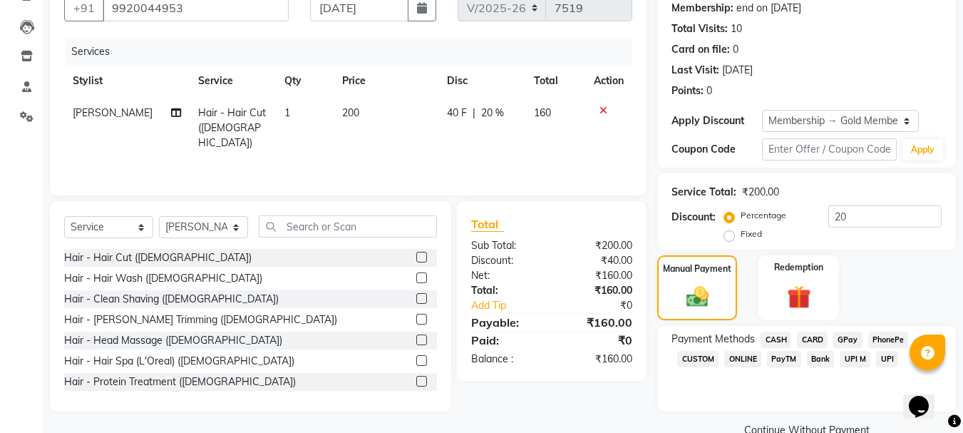
click at [782, 341] on span "CASH" at bounding box center [775, 339] width 31 height 16
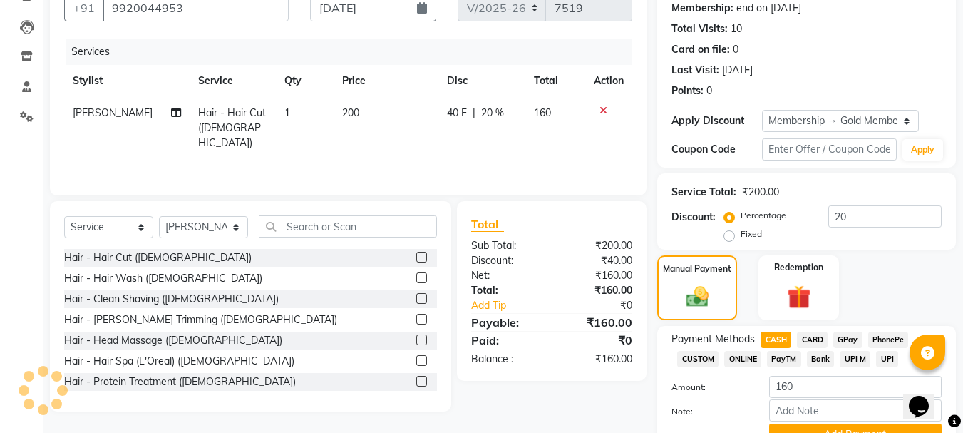
click at [841, 334] on span "GPay" at bounding box center [847, 339] width 29 height 16
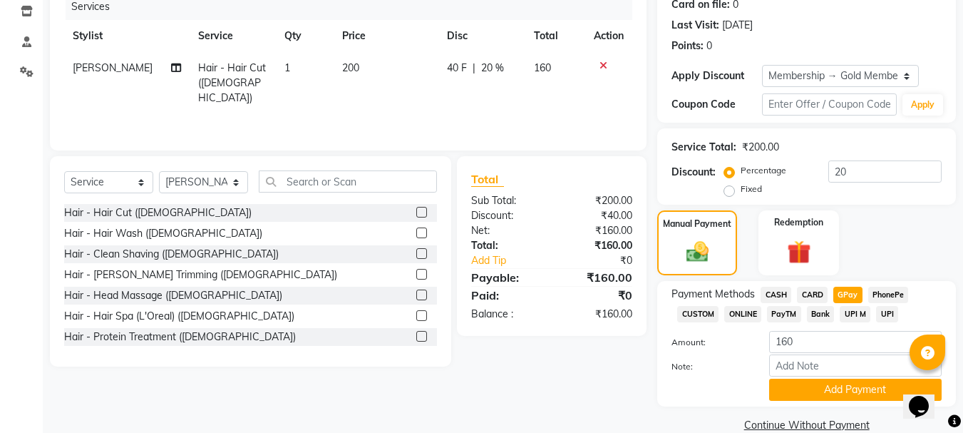
scroll to position [207, 0]
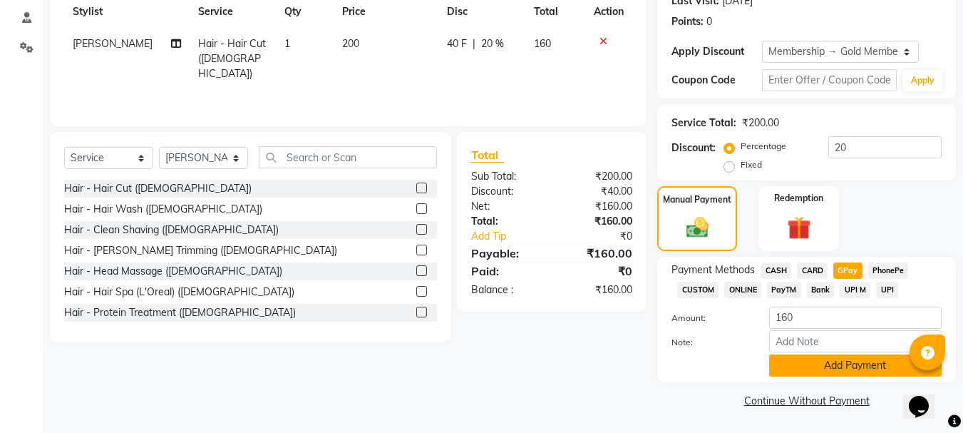
click at [849, 362] on button "Add Payment" at bounding box center [855, 365] width 172 height 22
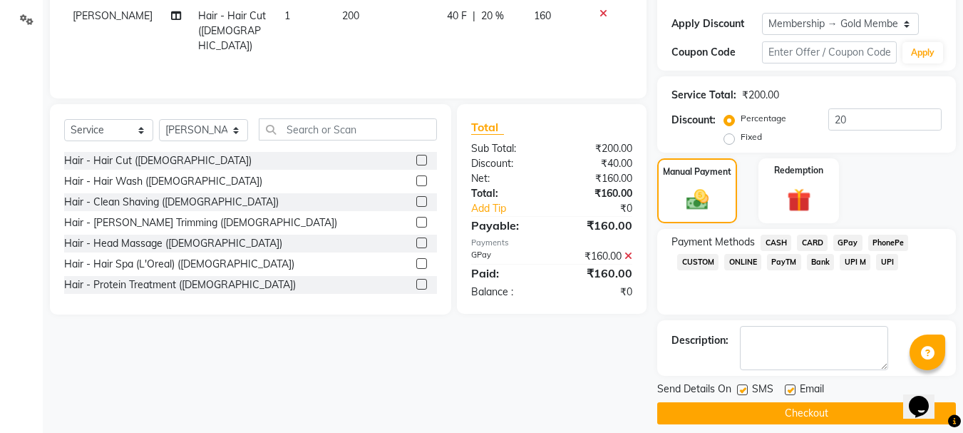
scroll to position [248, 0]
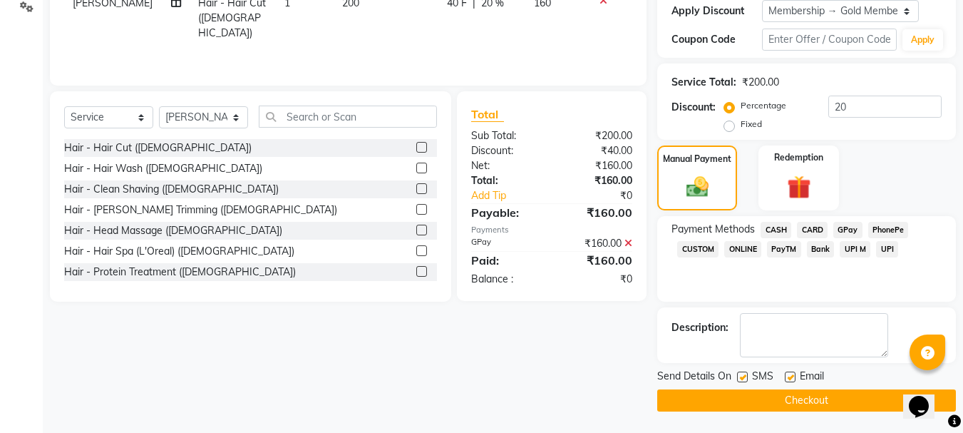
click at [869, 401] on button "Checkout" at bounding box center [806, 400] width 299 height 22
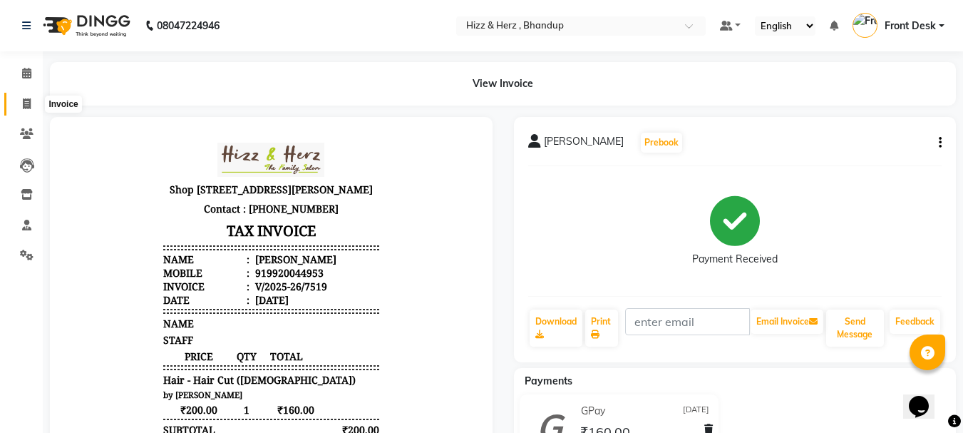
click at [28, 102] on icon at bounding box center [27, 103] width 8 height 11
select select "service"
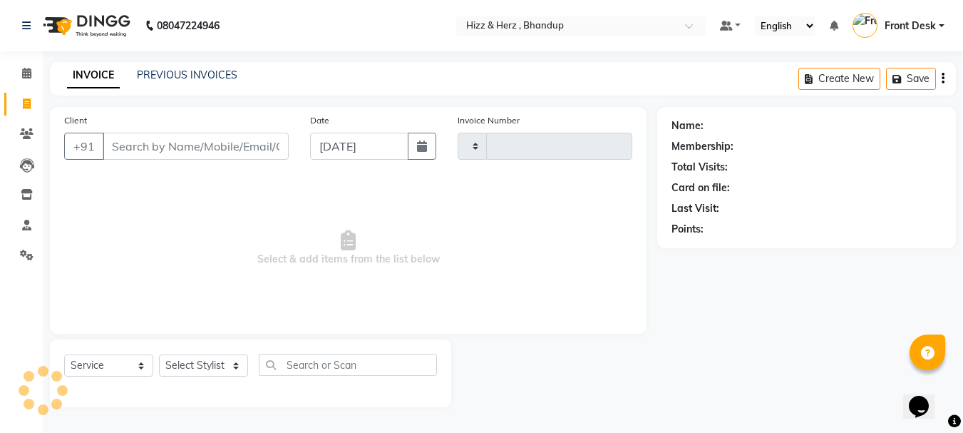
type input "7520"
select select "629"
click at [203, 70] on link "PREVIOUS INVOICES" at bounding box center [187, 74] width 100 height 13
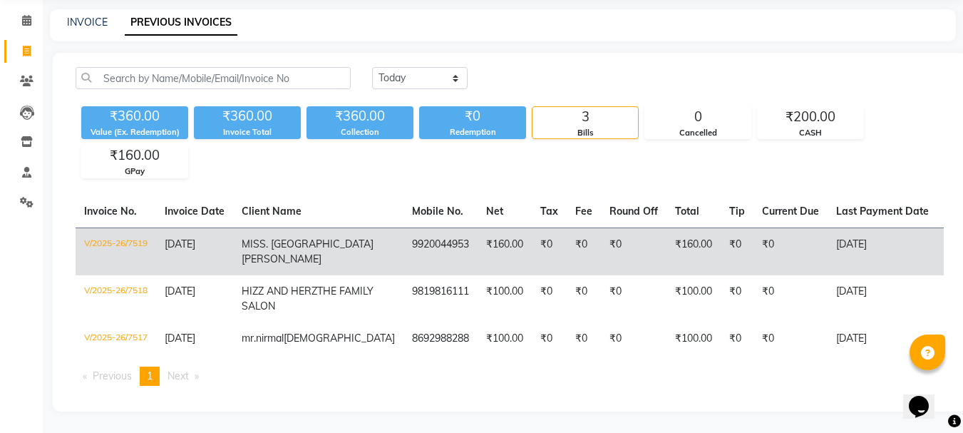
scroll to position [123, 0]
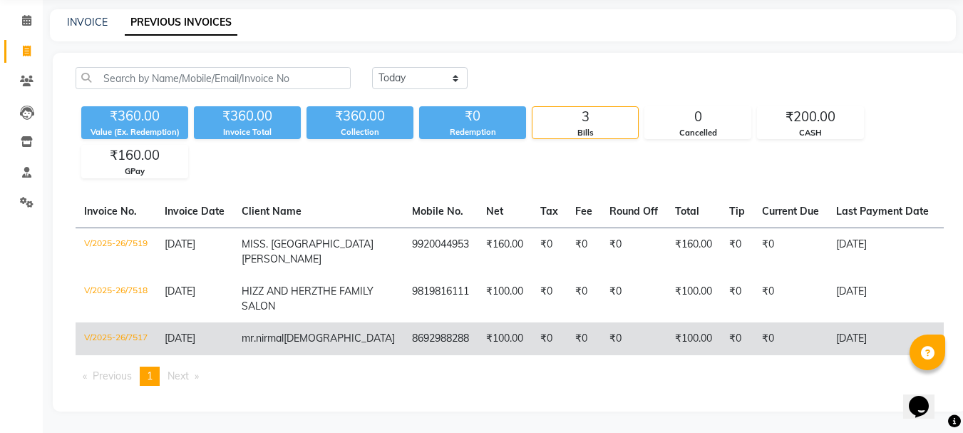
click at [403, 322] on td "8692988288" at bounding box center [440, 338] width 74 height 33
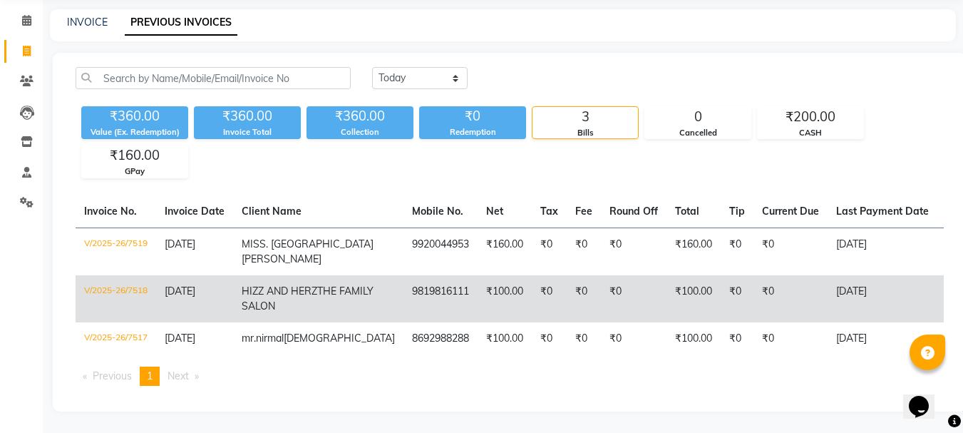
click at [532, 275] on td "₹0" at bounding box center [549, 298] width 35 height 47
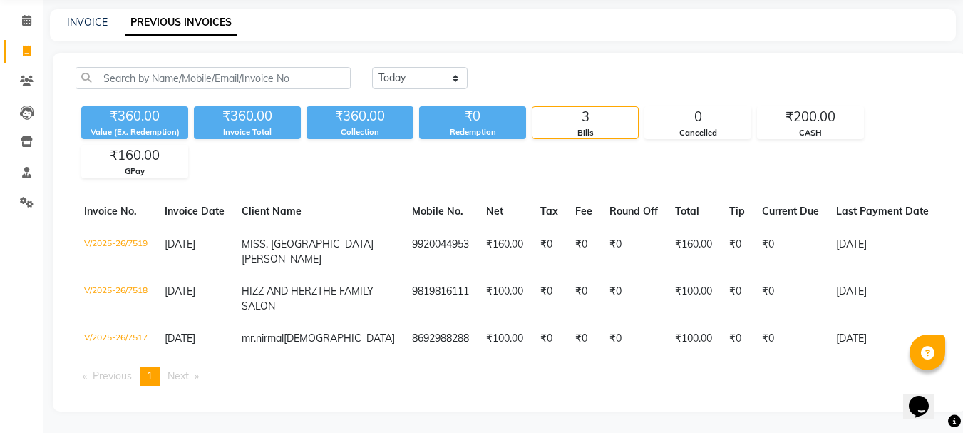
scroll to position [0, 0]
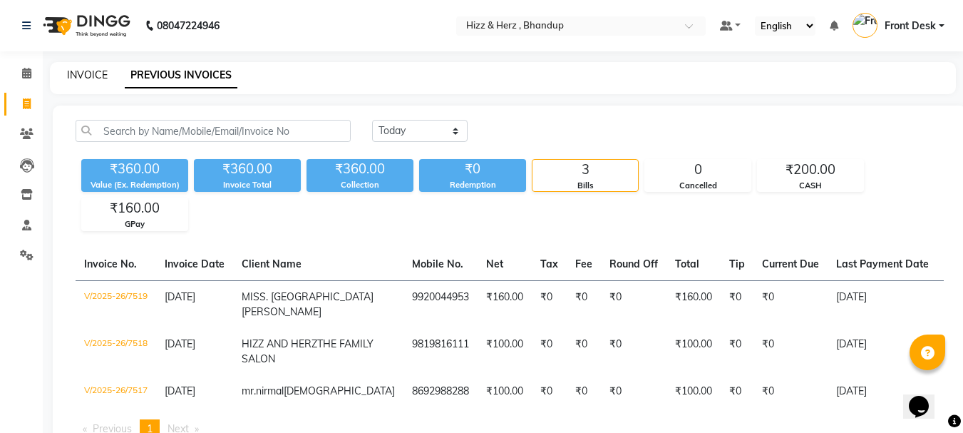
click at [73, 76] on link "INVOICE" at bounding box center [87, 74] width 41 height 13
select select "service"
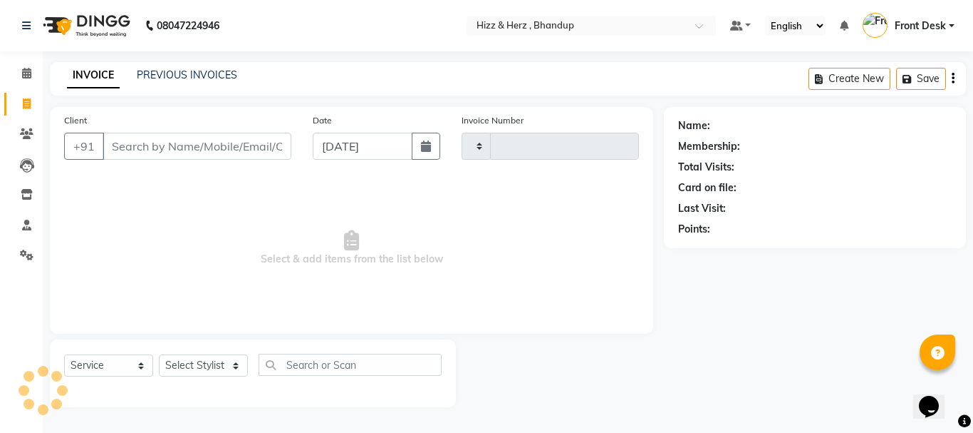
type input "7520"
select select "629"
click at [217, 371] on select "Select Stylist Front Desk [PERSON_NAME] HIZZ & HERZ 2 [PERSON_NAME] [PERSON_NAM…" at bounding box center [203, 365] width 89 height 22
select select "33193"
click at [159, 354] on select "Select Stylist Front Desk [PERSON_NAME] HIZZ & HERZ 2 [PERSON_NAME] [PERSON_NAM…" at bounding box center [203, 365] width 89 height 22
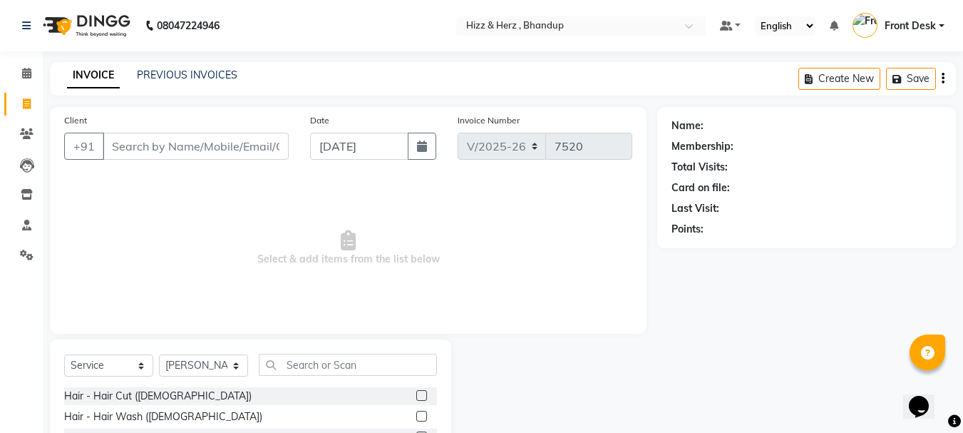
click at [416, 395] on label at bounding box center [421, 395] width 11 height 11
click at [416, 395] on input "checkbox" at bounding box center [420, 395] width 9 height 9
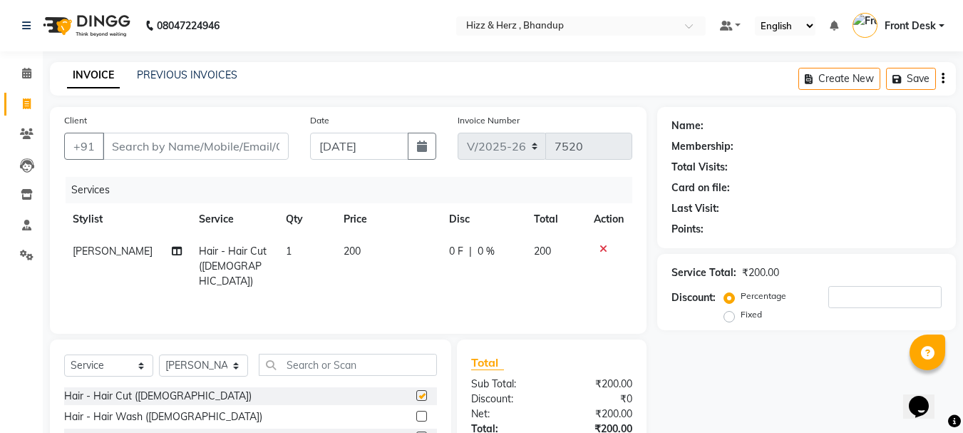
checkbox input "false"
click at [183, 146] on input "Client" at bounding box center [196, 146] width 186 height 27
type input "p"
type input "0"
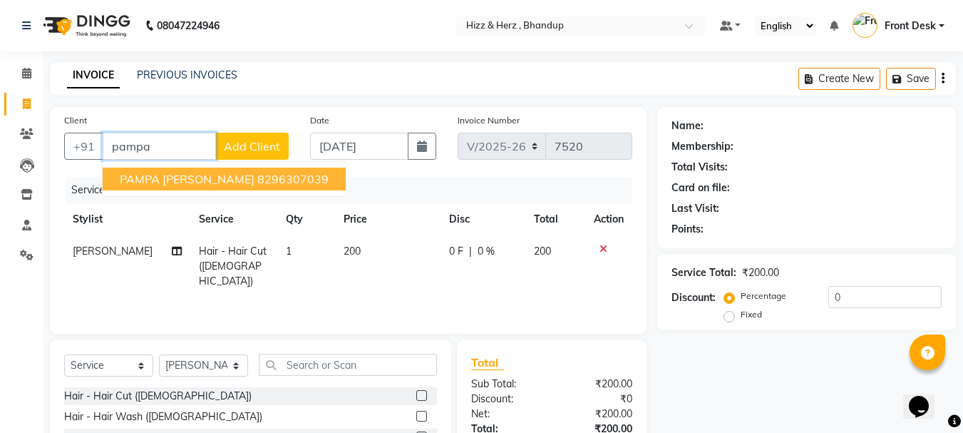
click at [168, 177] on span "PAMPA ROY" at bounding box center [187, 179] width 135 height 14
type input "8296307039"
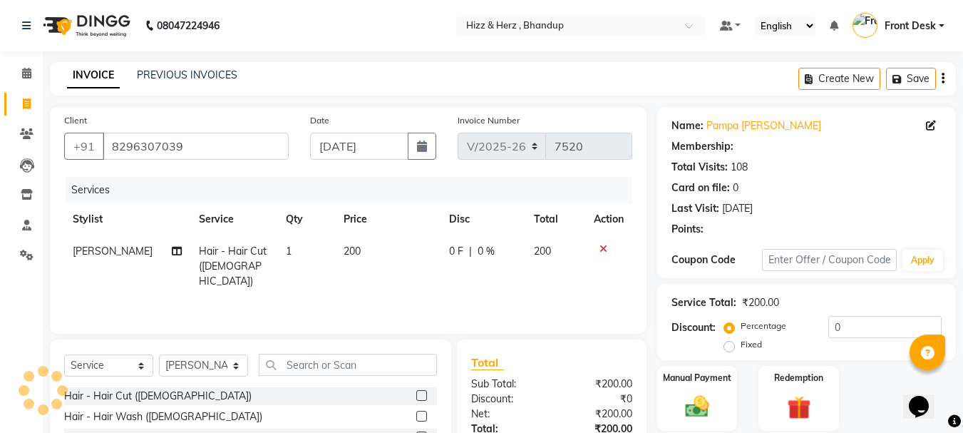
type input "20"
select select "1: Object"
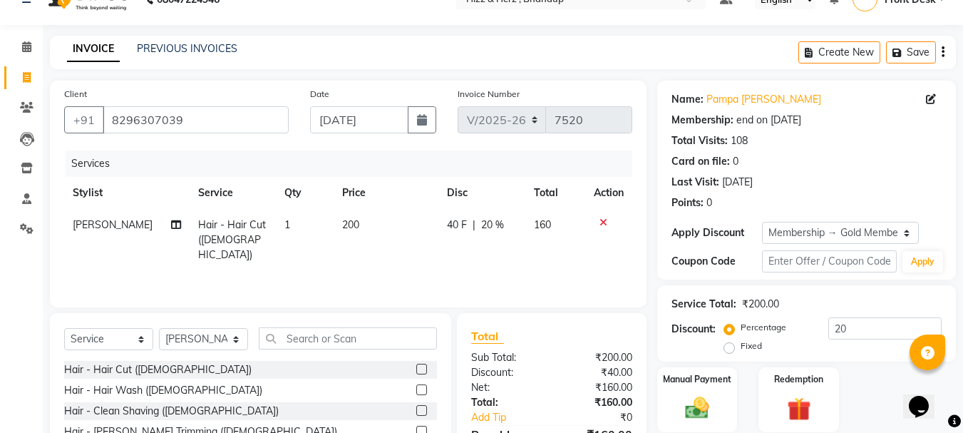
scroll to position [71, 0]
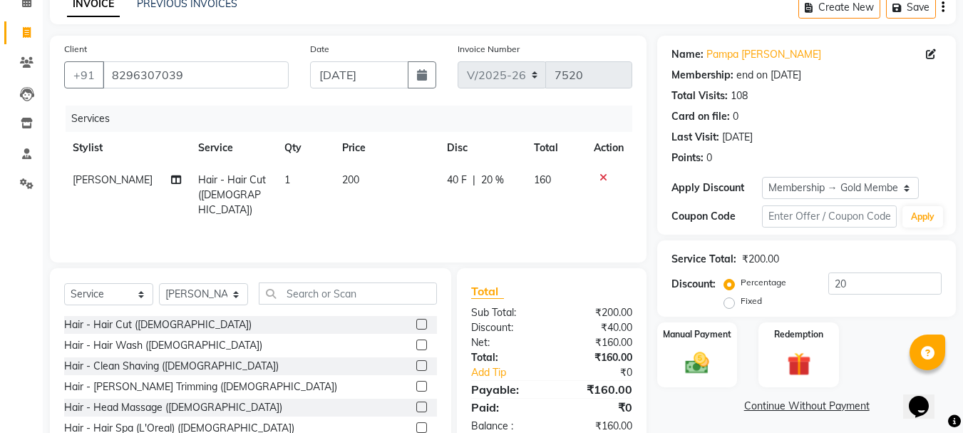
click at [416, 384] on label at bounding box center [421, 386] width 11 height 11
click at [416, 384] on input "checkbox" at bounding box center [420, 386] width 9 height 9
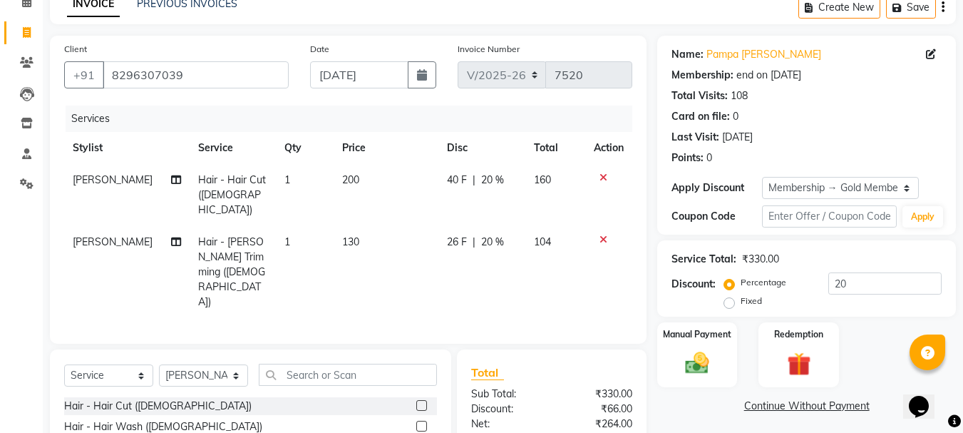
checkbox input "false"
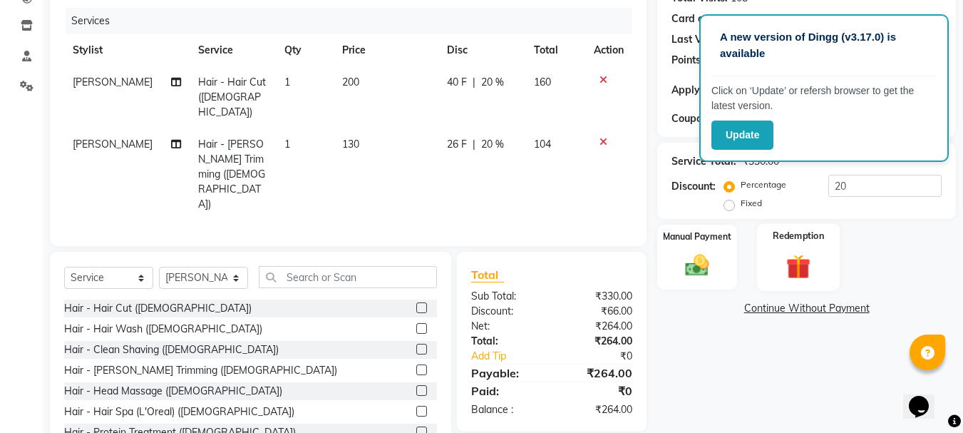
scroll to position [170, 0]
click at [708, 267] on img at bounding box center [697, 263] width 40 height 29
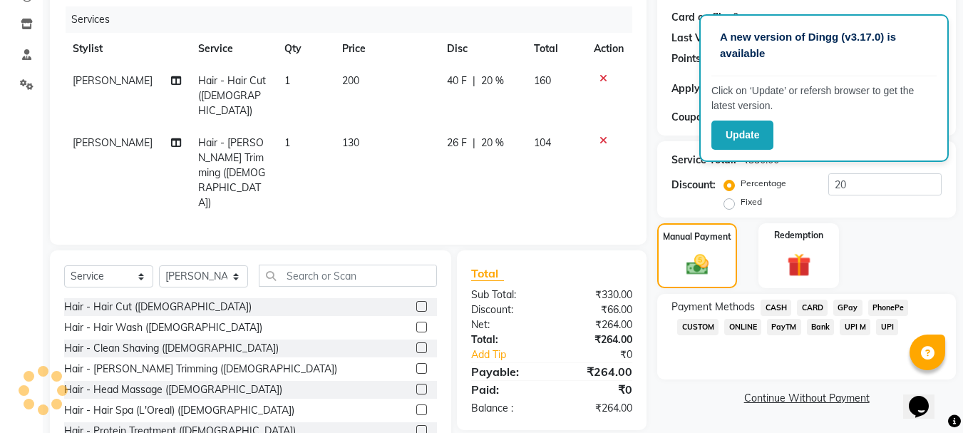
click at [849, 304] on span "GPay" at bounding box center [847, 307] width 29 height 16
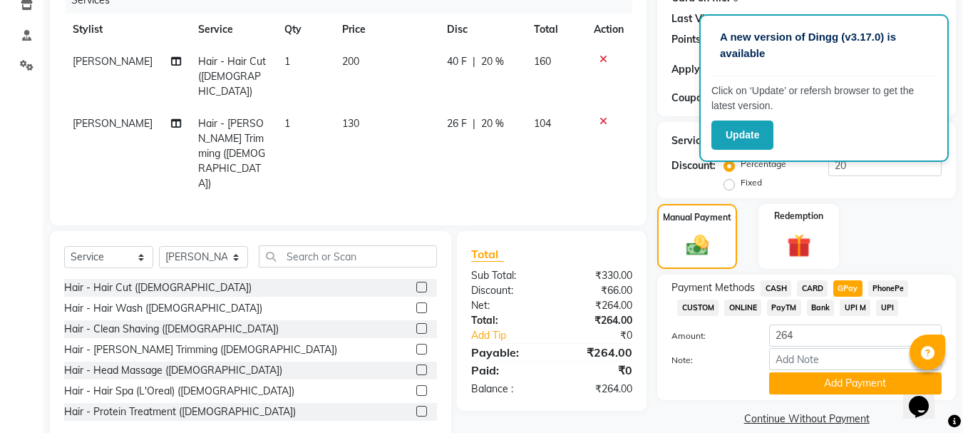
scroll to position [207, 0]
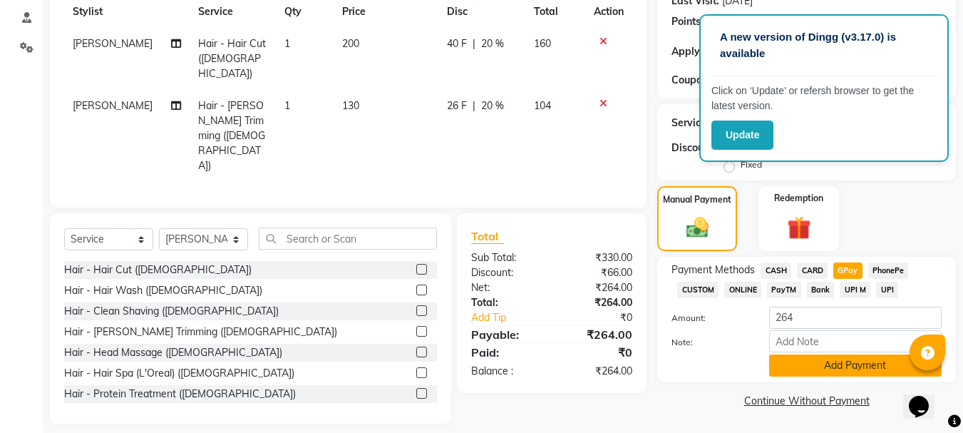
click at [852, 367] on button "Add Payment" at bounding box center [855, 365] width 172 height 22
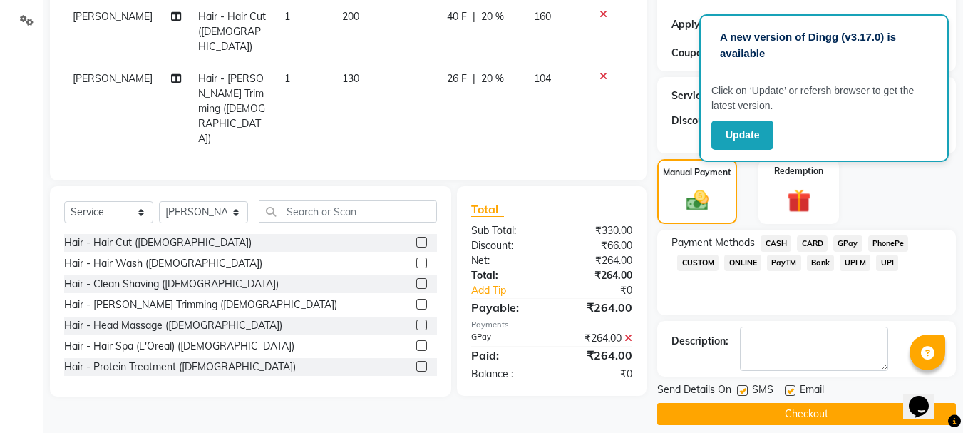
scroll to position [248, 0]
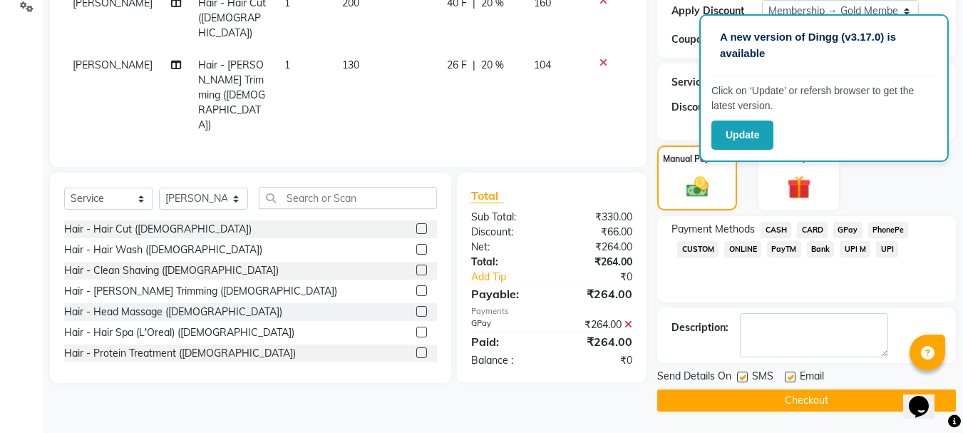
click at [832, 395] on button "Checkout" at bounding box center [806, 400] width 299 height 22
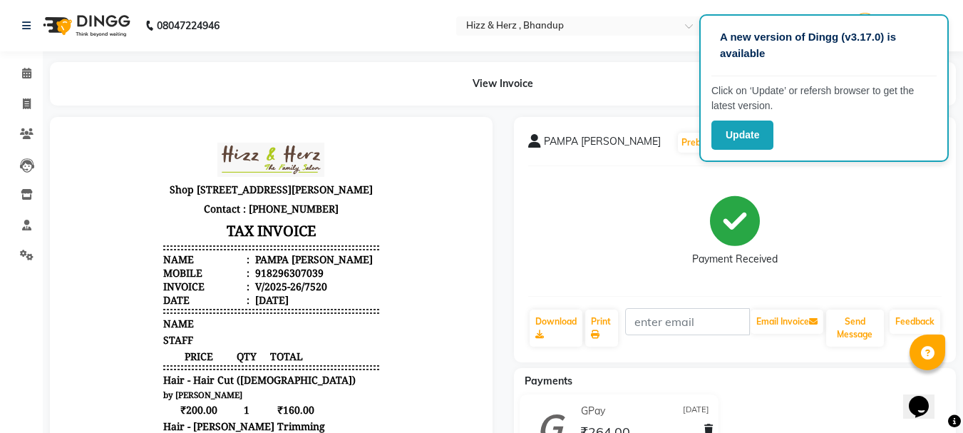
click at [0, 394] on div "Calendar Invoice Clients Leads Inventory Staff Settings Completed InProgress Up…" at bounding box center [96, 357] width 192 height 633
click at [32, 101] on span at bounding box center [26, 104] width 25 height 16
select select "service"
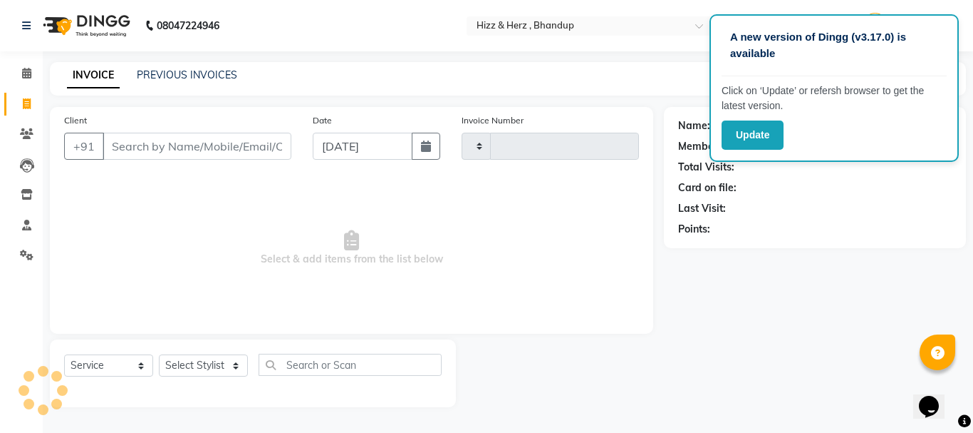
type input "7521"
select select "629"
click at [212, 361] on select "Select Stylist Front Desk [PERSON_NAME] HIZZ & HERZ 2 [PERSON_NAME] [PERSON_NAM…" at bounding box center [203, 365] width 89 height 22
click at [159, 354] on select "Select Stylist Front Desk [PERSON_NAME] HIZZ & HERZ 2 [PERSON_NAME] [PERSON_NAM…" at bounding box center [203, 365] width 89 height 22
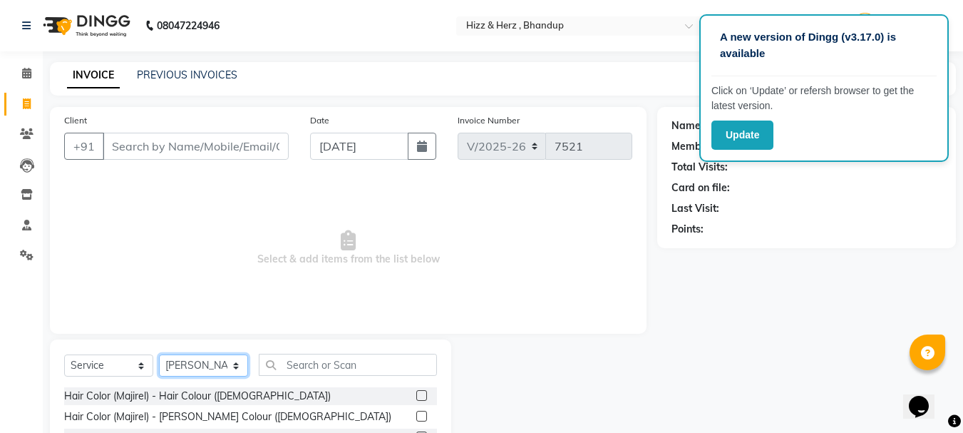
click at [210, 365] on select "Select Stylist Front Desk [PERSON_NAME] HIZZ & HERZ 2 [PERSON_NAME] [PERSON_NAM…" at bounding box center [203, 365] width 89 height 22
select select "26430"
click at [159, 354] on select "Select Stylist Front Desk [PERSON_NAME] HIZZ & HERZ 2 [PERSON_NAME] [PERSON_NAM…" at bounding box center [203, 365] width 89 height 22
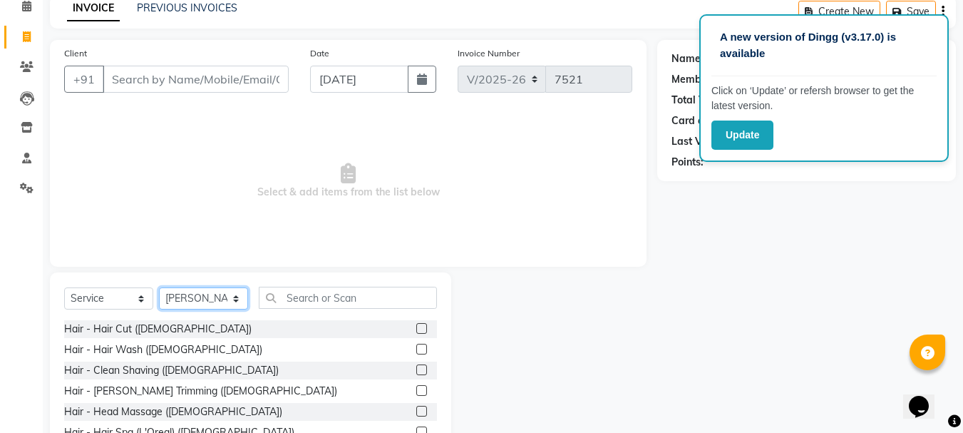
scroll to position [87, 0]
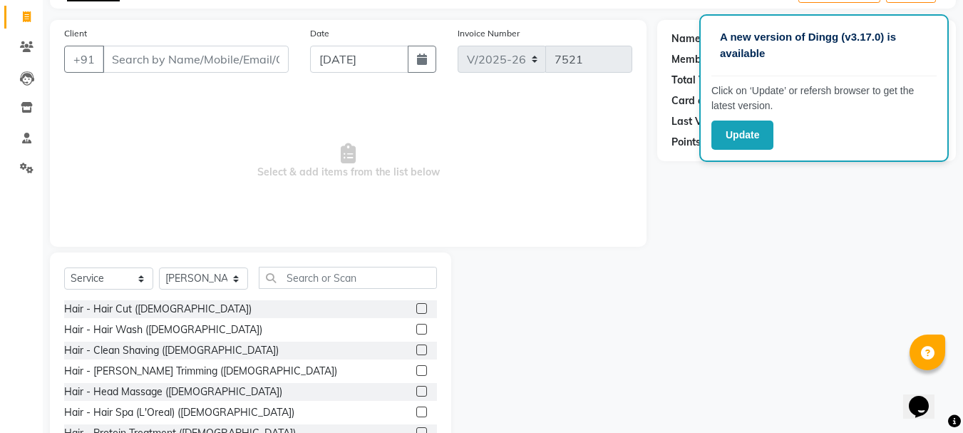
click at [416, 371] on label at bounding box center [421, 370] width 11 height 11
click at [416, 371] on input "checkbox" at bounding box center [420, 370] width 9 height 9
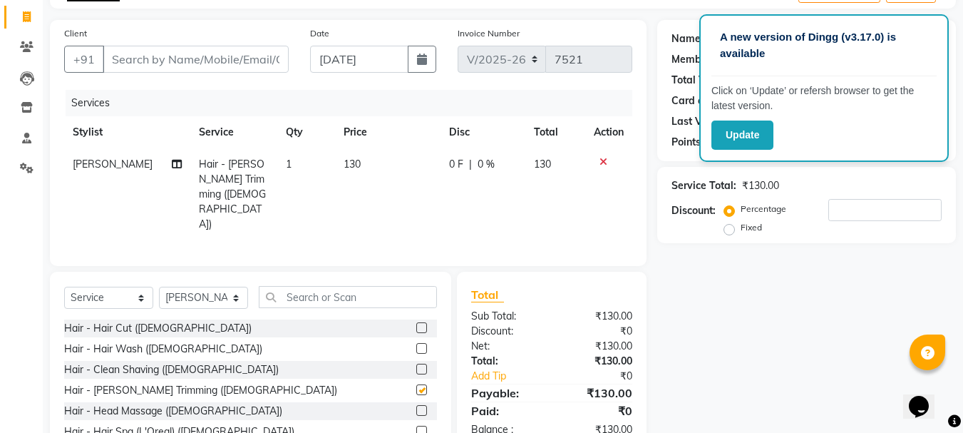
checkbox input "false"
click at [408, 66] on button "button" at bounding box center [422, 59] width 29 height 27
select select "9"
select select "2025"
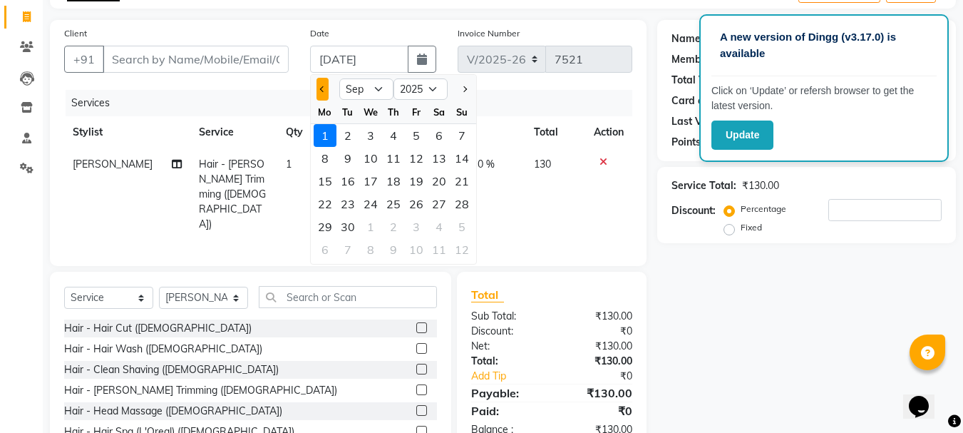
click at [324, 91] on span "Previous month" at bounding box center [322, 89] width 6 height 6
select select "8"
click at [465, 224] on div "31" at bounding box center [461, 226] width 23 height 23
type input "31-08-2025"
type input "0"
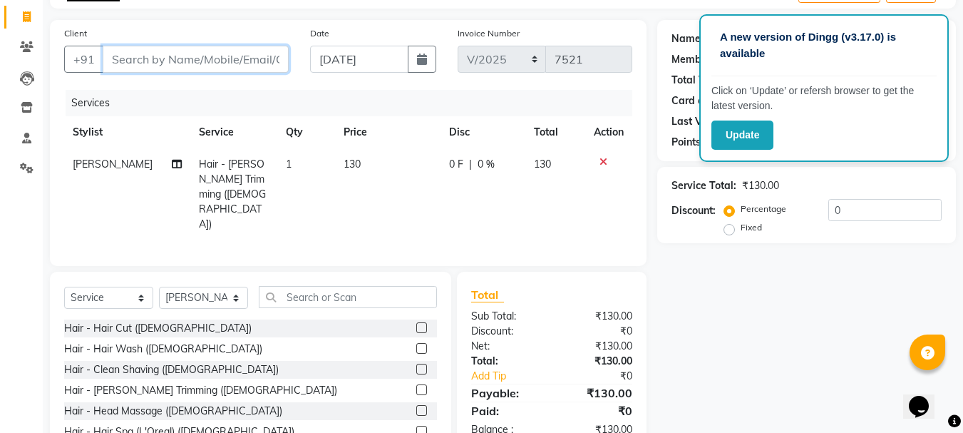
click at [186, 57] on input "Client" at bounding box center [196, 59] width 186 height 27
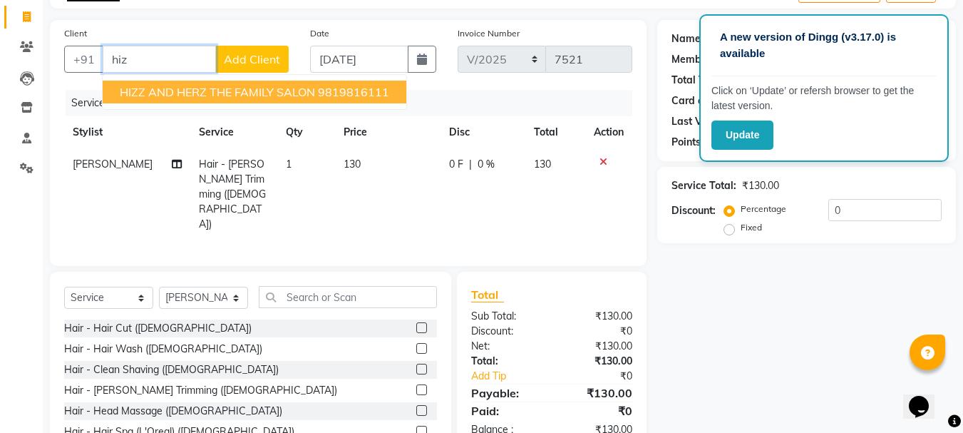
click at [252, 86] on span "HIZZ AND HERZ THE FAMILY SALON" at bounding box center [217, 92] width 195 height 14
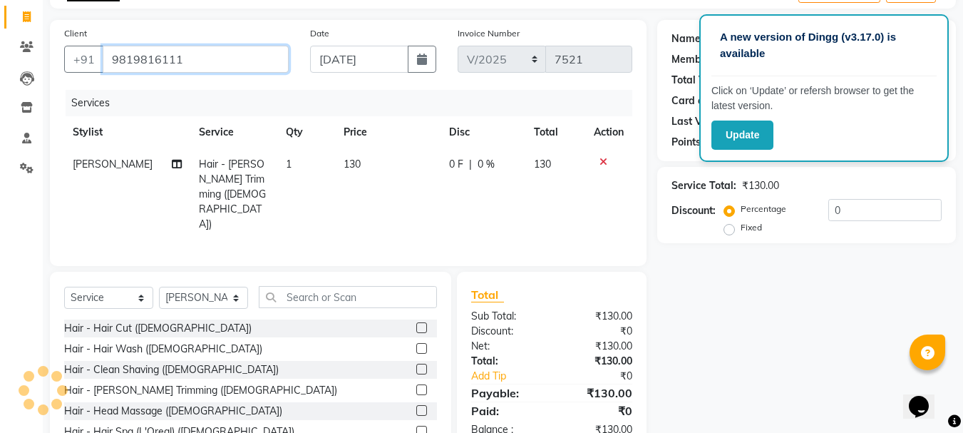
type input "9819816111"
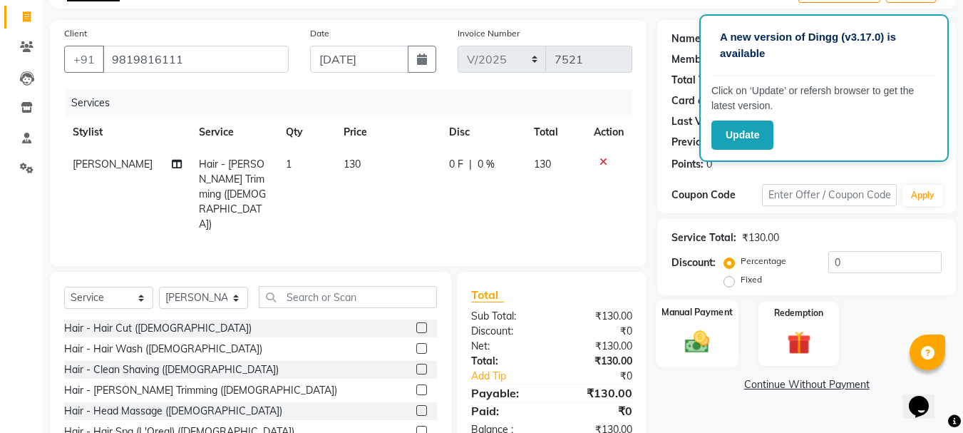
click at [693, 336] on img at bounding box center [697, 341] width 40 height 29
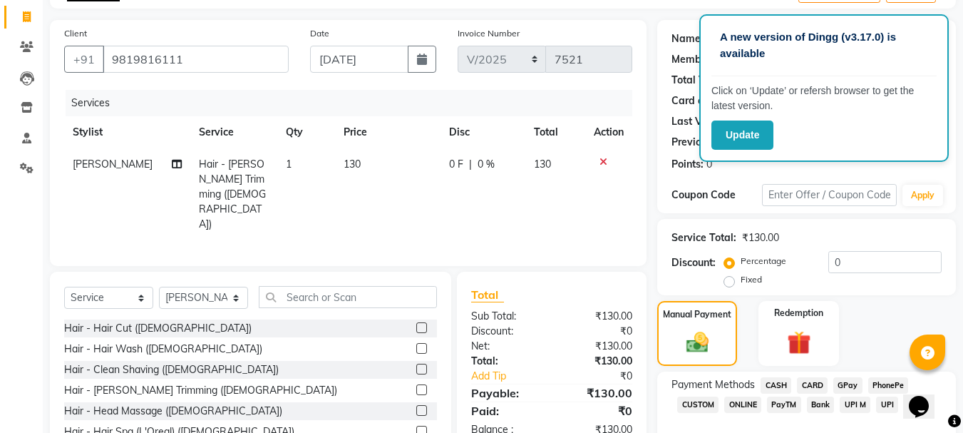
click at [854, 383] on span "GPay" at bounding box center [847, 385] width 29 height 16
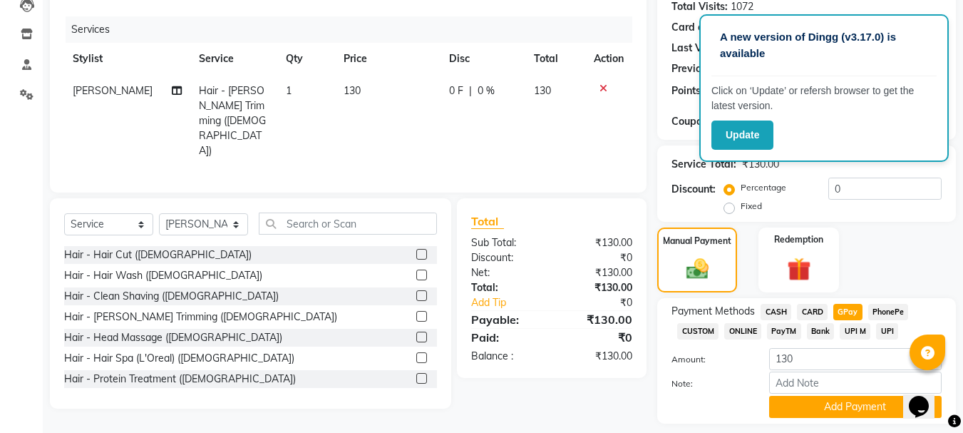
scroll to position [202, 0]
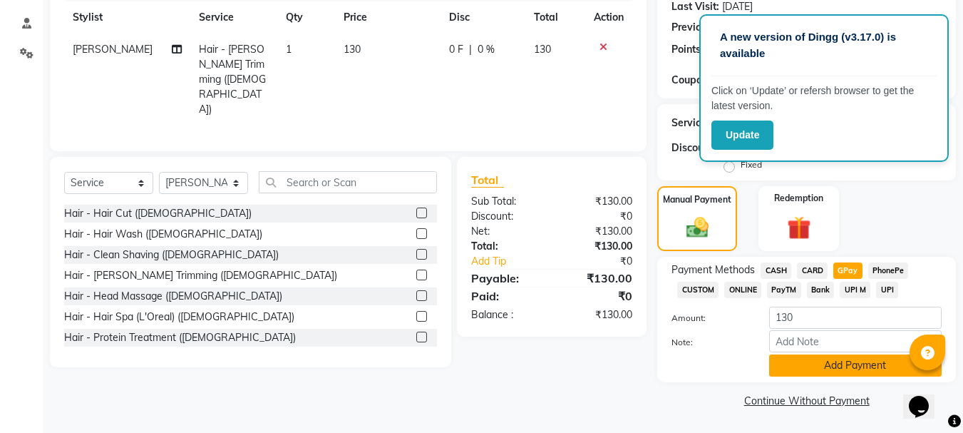
click at [837, 363] on button "Add Payment" at bounding box center [855, 365] width 172 height 22
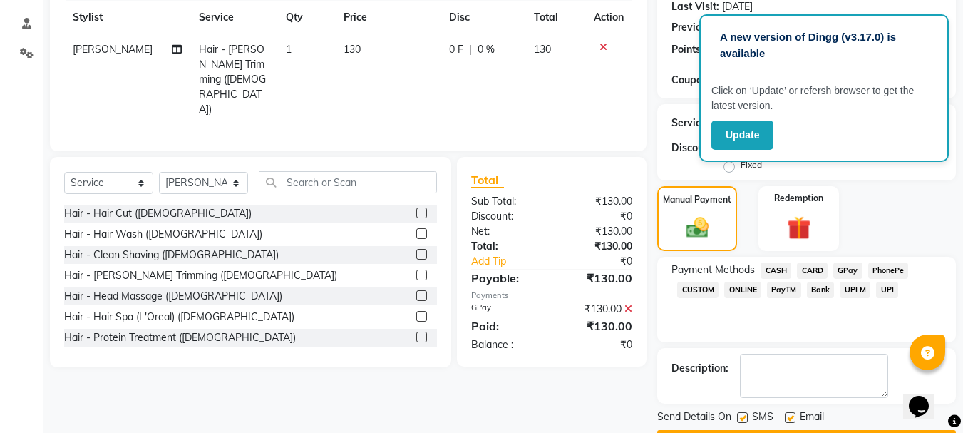
scroll to position [242, 0]
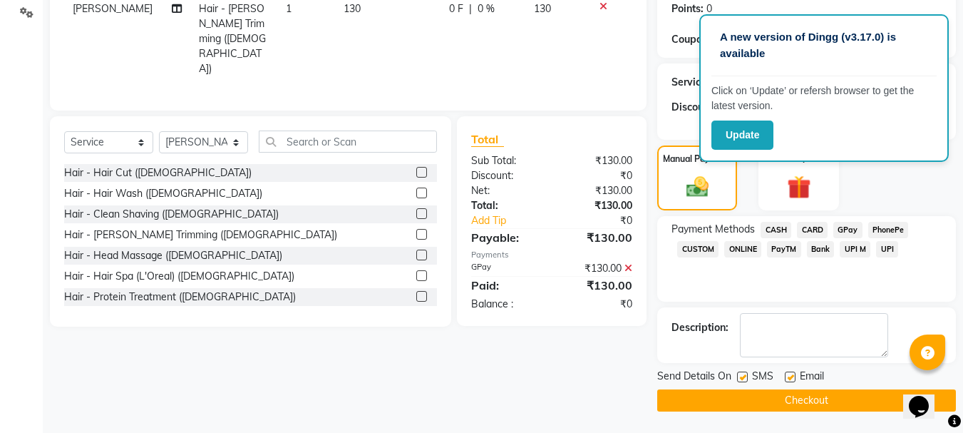
click at [838, 397] on button "Checkout" at bounding box center [806, 400] width 299 height 22
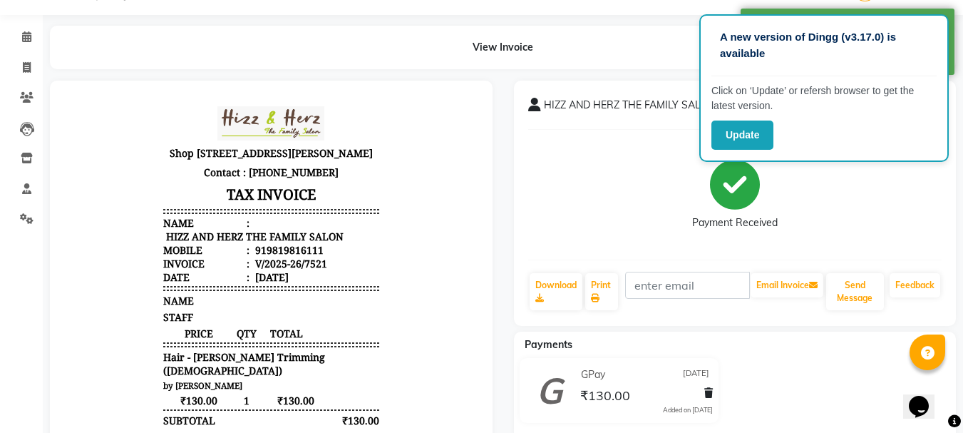
scroll to position [71, 0]
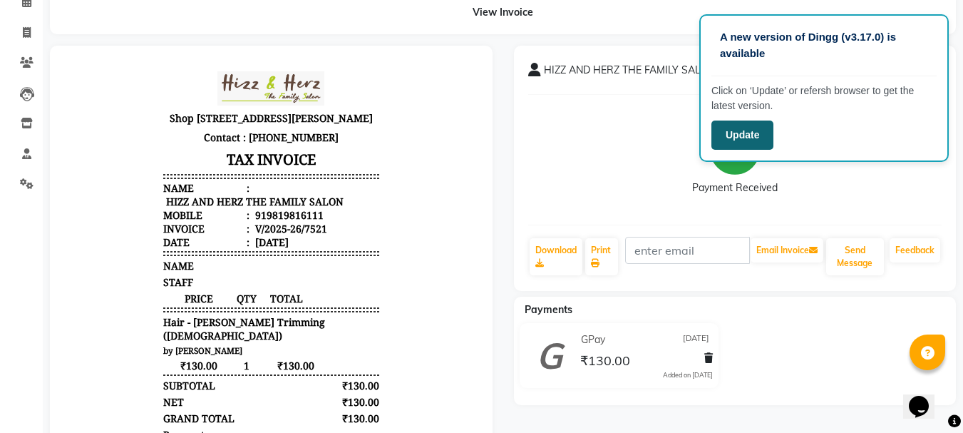
click at [733, 138] on button "Update" at bounding box center [742, 134] width 62 height 29
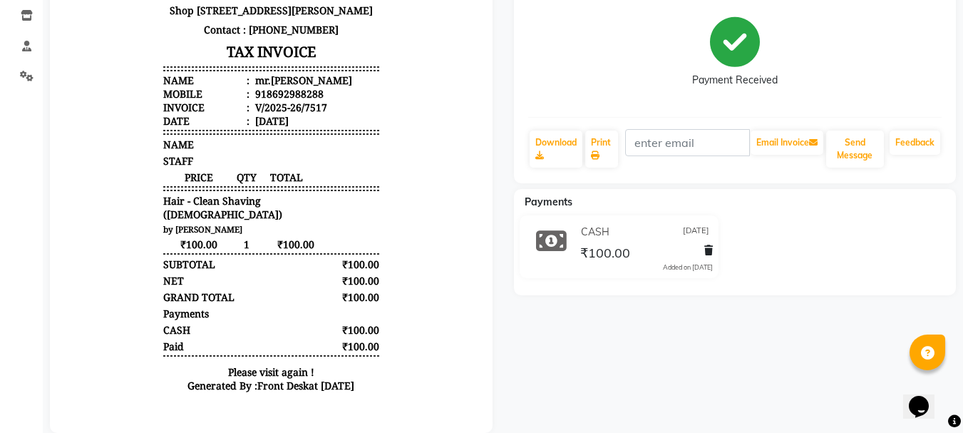
scroll to position [211, 0]
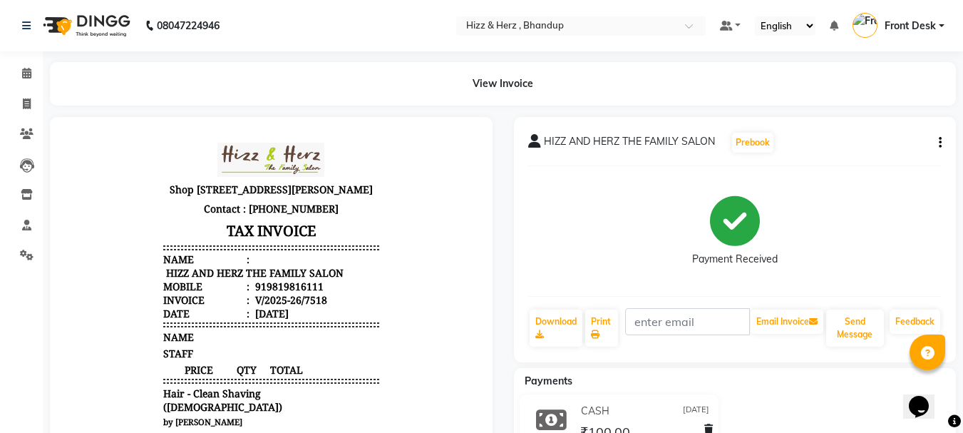
scroll to position [71, 0]
click at [21, 71] on span at bounding box center [26, 74] width 25 height 16
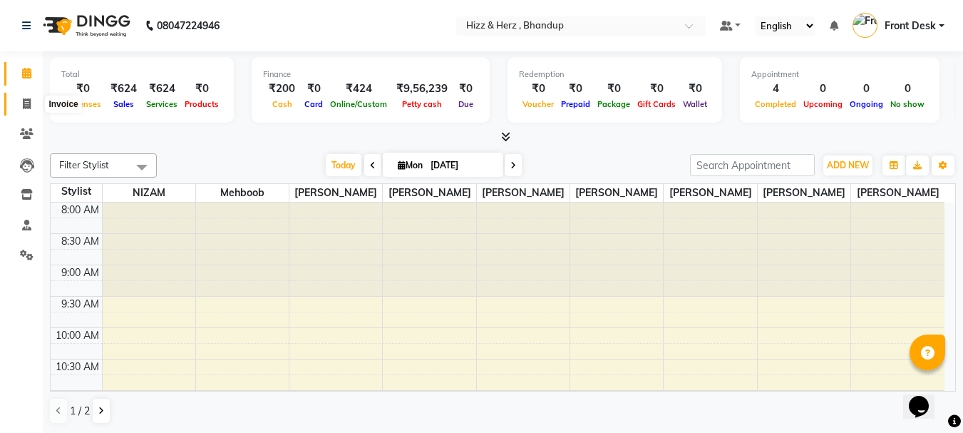
click at [24, 101] on icon at bounding box center [27, 103] width 8 height 11
select select "629"
select select "service"
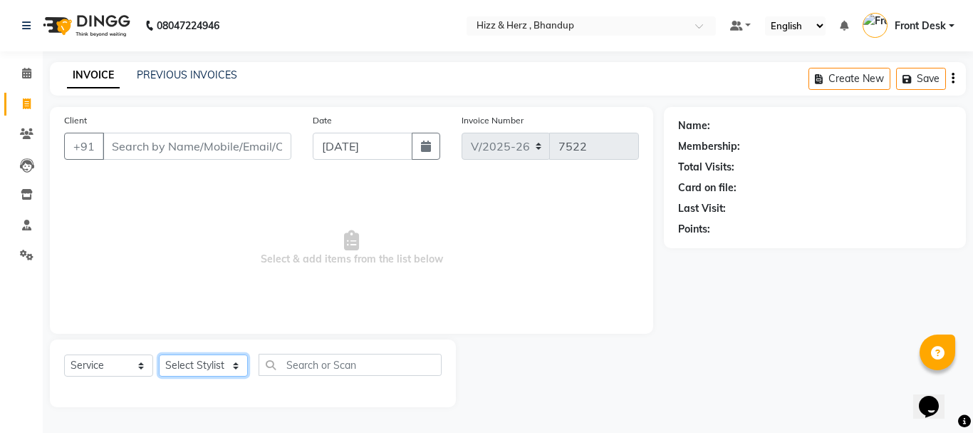
click at [190, 365] on select "Select Stylist Front Desk Gaurav Sharma HIZZ & HERZ 2 IRFAN AHMAD Jigna Goswami…" at bounding box center [203, 365] width 89 height 22
select select "9146"
click at [159, 354] on select "Select Stylist Front Desk Gaurav Sharma HIZZ & HERZ 2 IRFAN AHMAD Jigna Goswami…" at bounding box center [203, 365] width 89 height 22
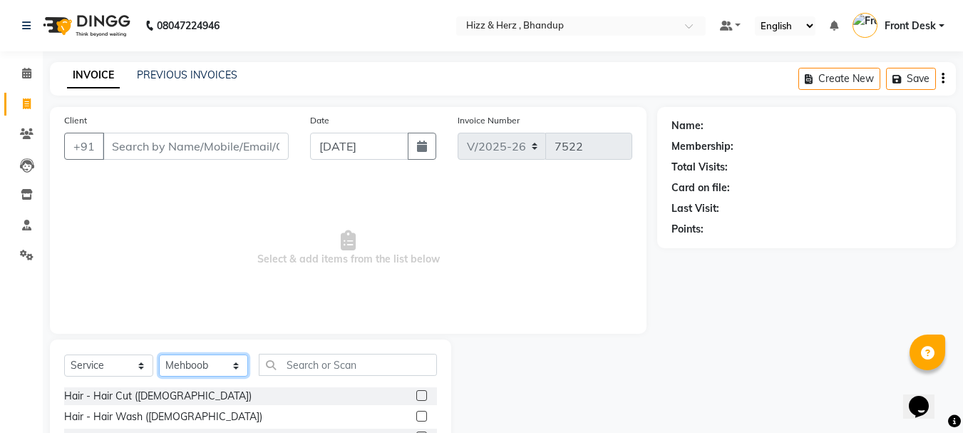
scroll to position [71, 0]
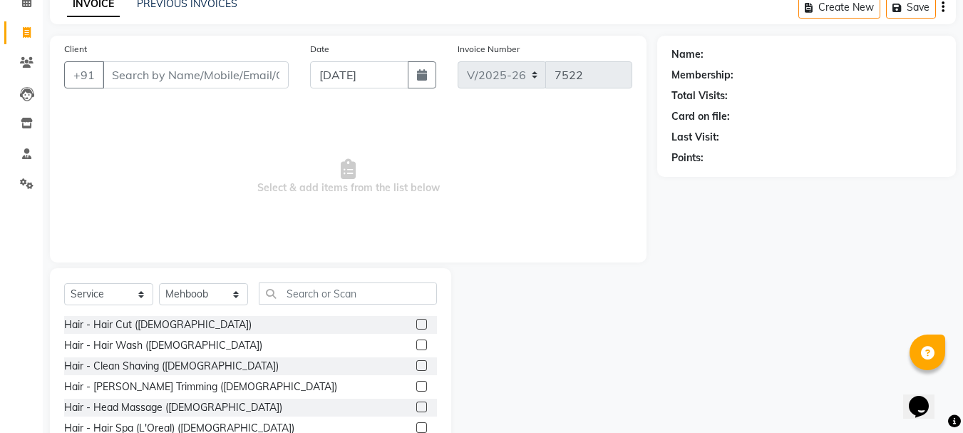
click at [416, 324] on label at bounding box center [421, 324] width 11 height 11
click at [416, 324] on input "checkbox" at bounding box center [420, 324] width 9 height 9
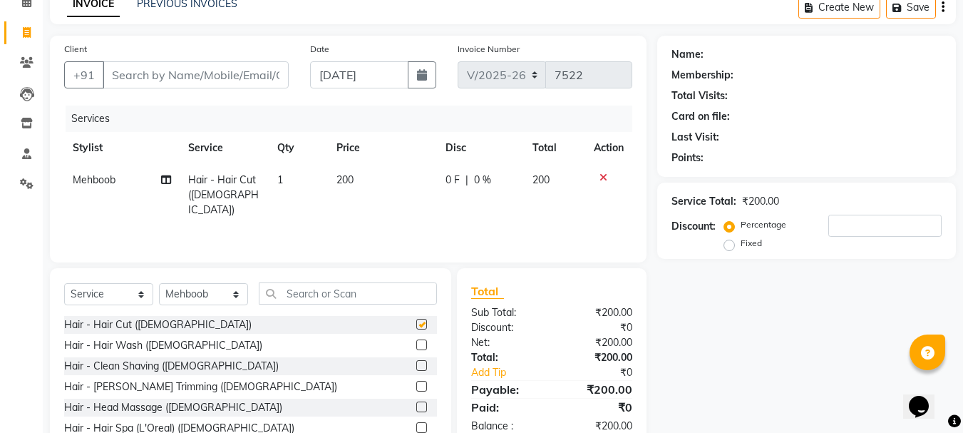
checkbox input "false"
click at [214, 78] on input "Client" at bounding box center [196, 74] width 186 height 27
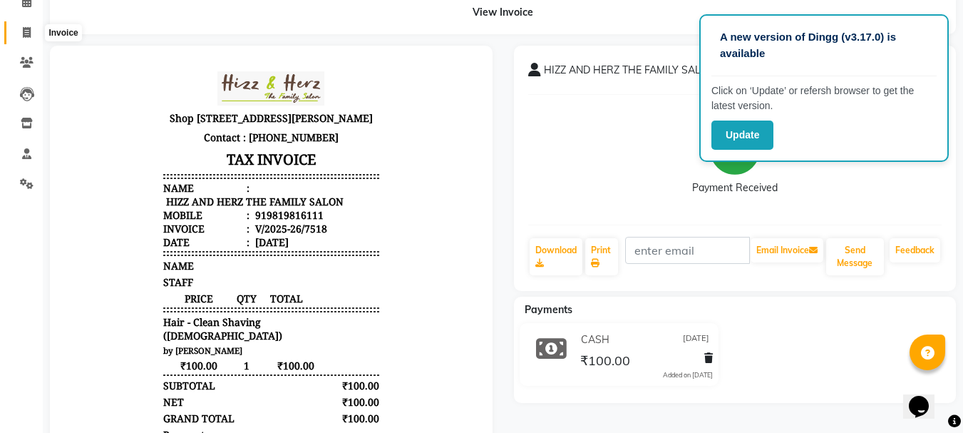
click at [27, 34] on icon at bounding box center [27, 32] width 8 height 11
select select "service"
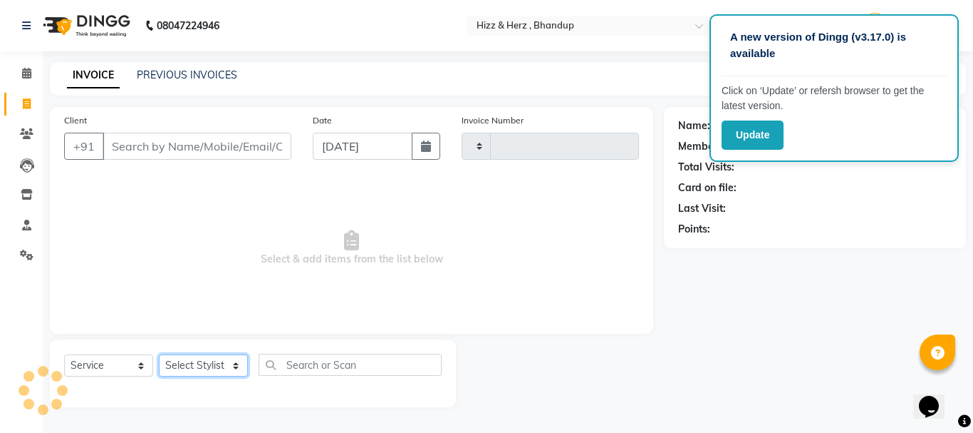
click at [212, 370] on select "Select Stylist" at bounding box center [203, 365] width 89 height 22
type input "7522"
select select "629"
click at [219, 356] on div "Select Service Product Membership Package Voucher Prepaid Gift Card Select Styl…" at bounding box center [253, 373] width 406 height 68
click at [219, 358] on select "Select Stylist" at bounding box center [203, 365] width 89 height 22
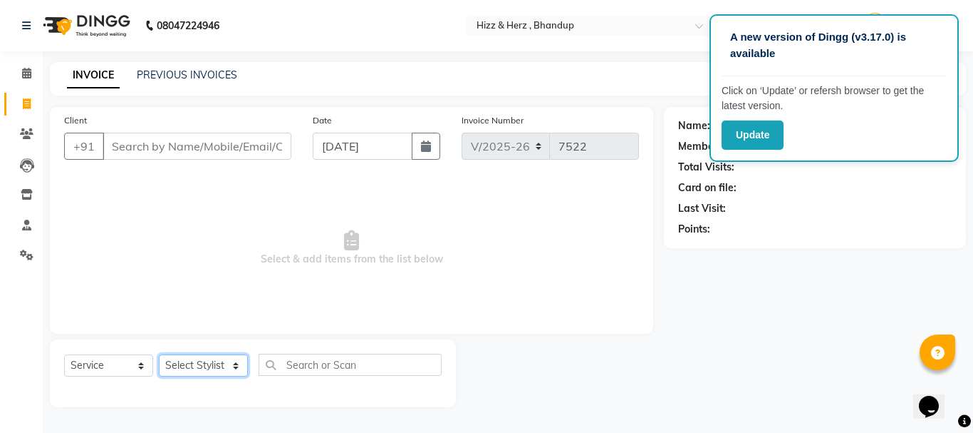
click at [202, 365] on select "Select Stylist" at bounding box center [203, 365] width 89 height 22
click at [202, 365] on select "Select Stylist Front Desk [PERSON_NAME] HIZZ & HERZ 2 [PERSON_NAME] [PERSON_NAM…" at bounding box center [203, 365] width 89 height 22
select select "24394"
click at [159, 354] on select "Select Stylist Front Desk [PERSON_NAME] HIZZ & HERZ 2 [PERSON_NAME] [PERSON_NAM…" at bounding box center [203, 365] width 89 height 22
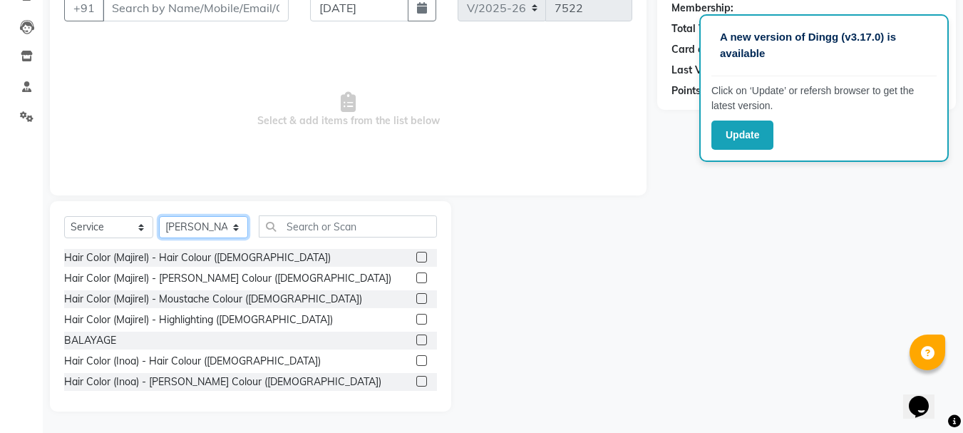
scroll to position [67, 0]
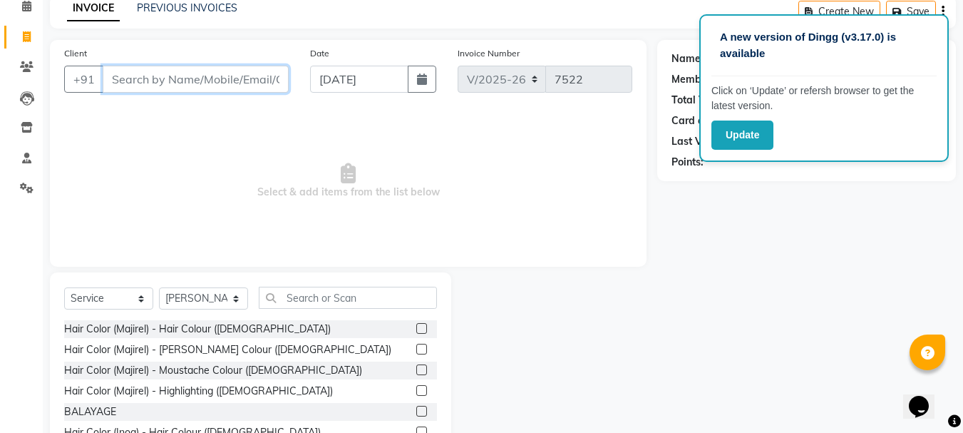
click at [194, 69] on input "Client" at bounding box center [196, 79] width 186 height 27
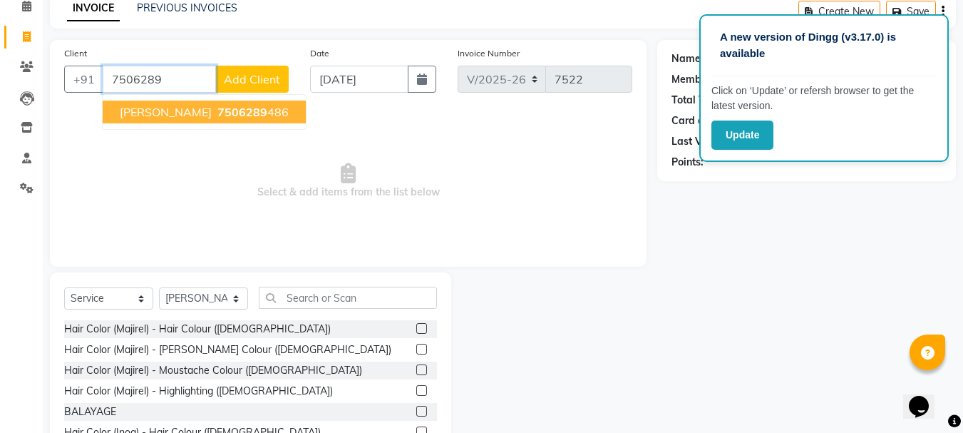
click at [196, 111] on span "[PERSON_NAME]" at bounding box center [166, 112] width 92 height 14
type input "7506289486"
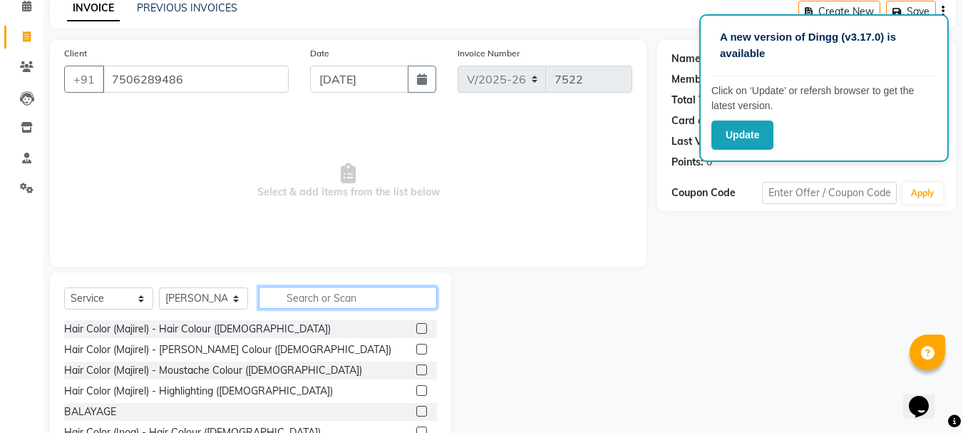
click at [306, 294] on input "text" at bounding box center [348, 297] width 178 height 22
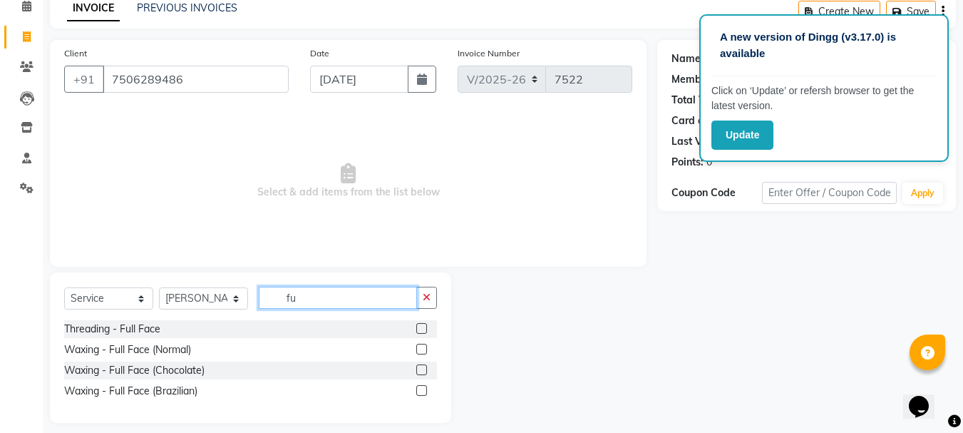
type input "f"
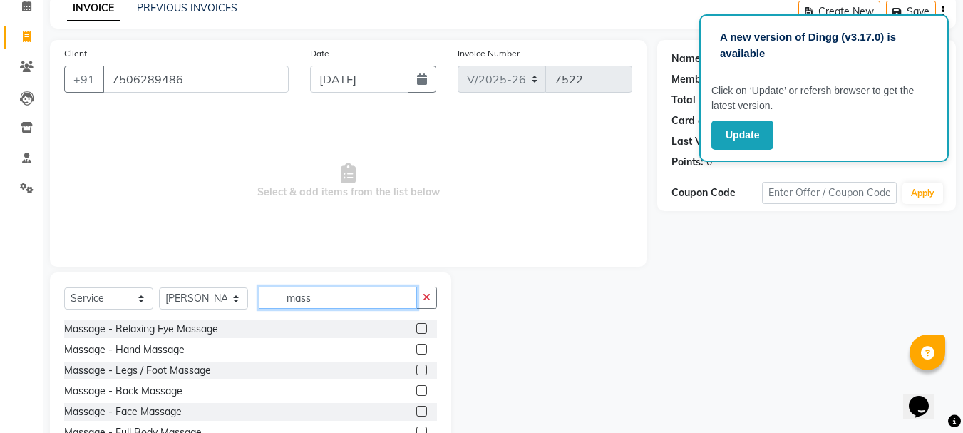
type input "mass"
click at [423, 410] on label at bounding box center [421, 410] width 11 height 11
click at [423, 410] on input "checkbox" at bounding box center [420, 411] width 9 height 9
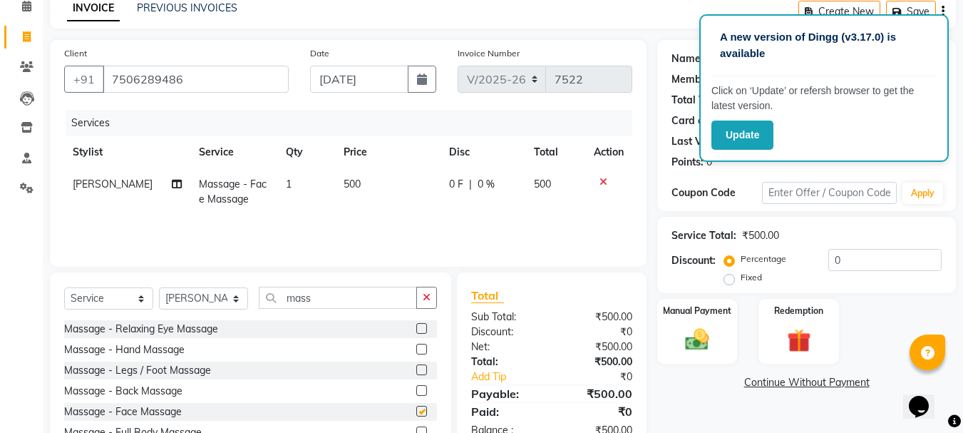
checkbox input "false"
click at [705, 333] on img at bounding box center [697, 339] width 40 height 29
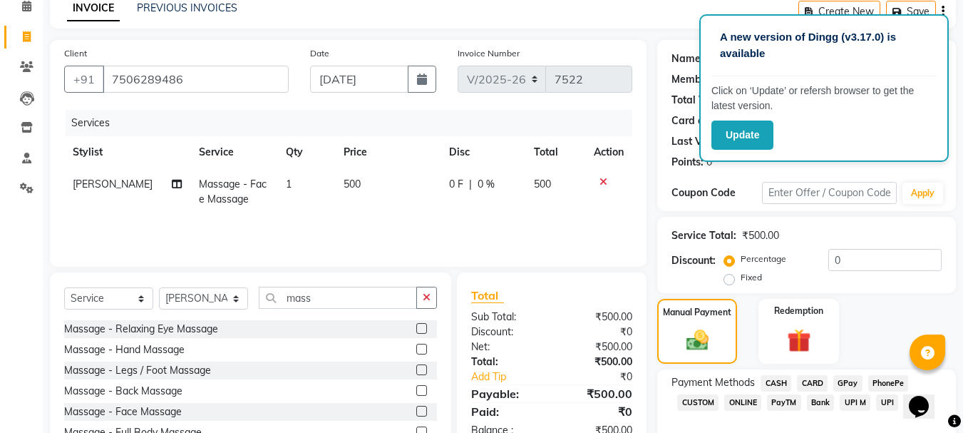
click at [782, 383] on span "CASH" at bounding box center [775, 383] width 31 height 16
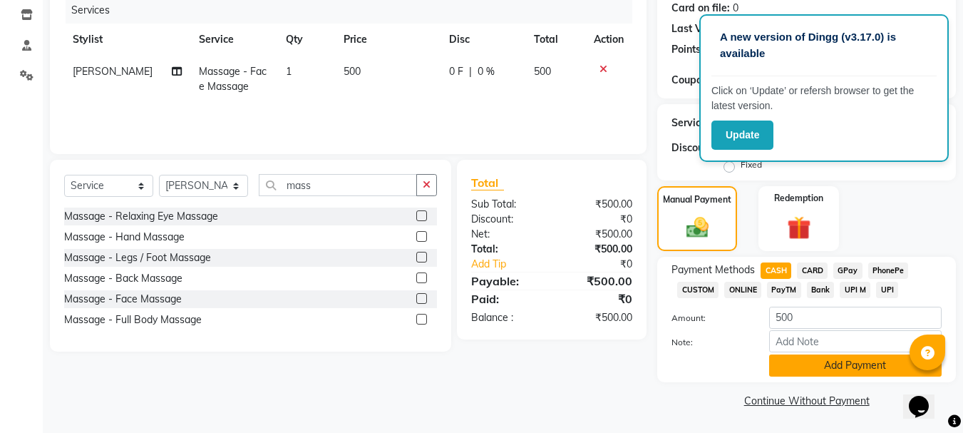
click at [801, 367] on button "Add Payment" at bounding box center [855, 365] width 172 height 22
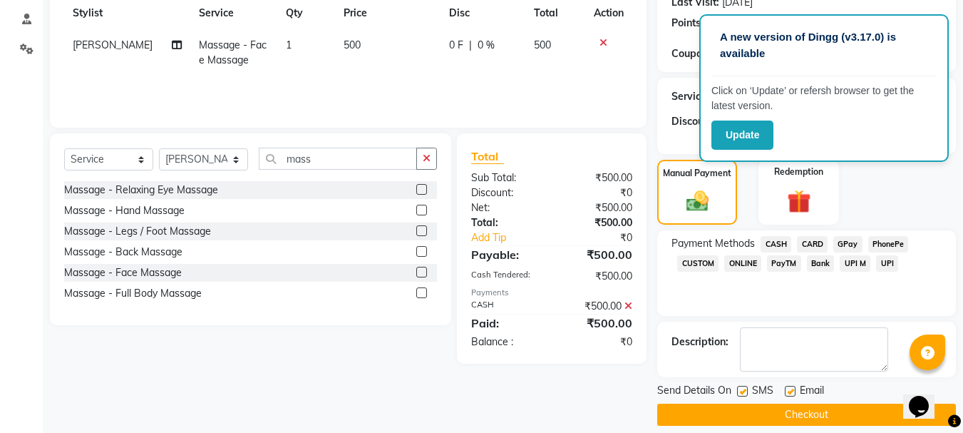
scroll to position [220, 0]
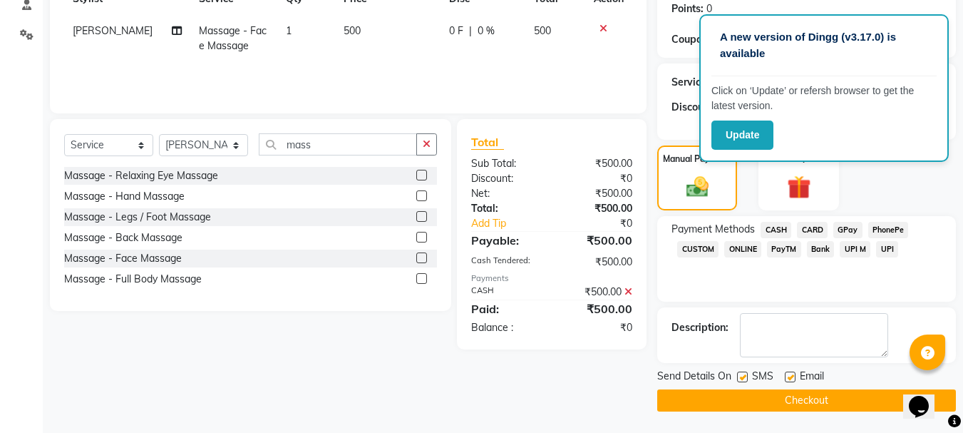
click at [808, 394] on button "Checkout" at bounding box center [806, 400] width 299 height 22
